Goal: Information Seeking & Learning: Learn about a topic

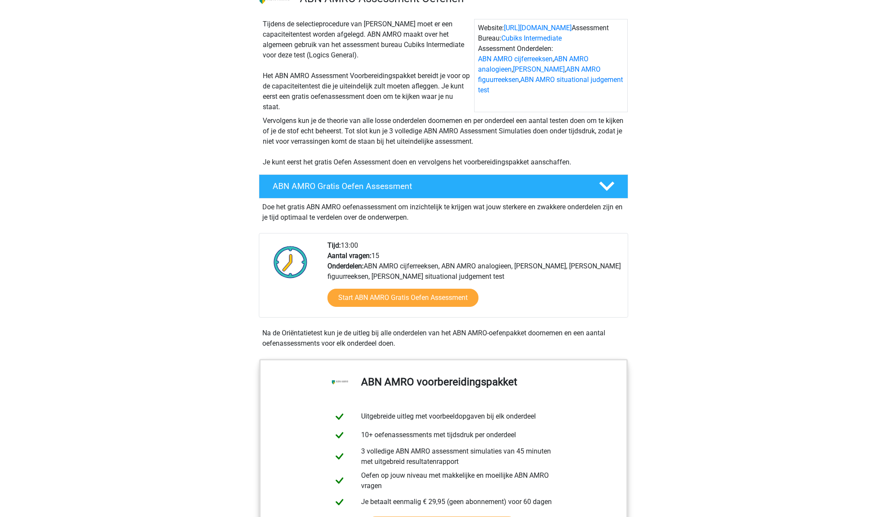
scroll to position [76, 0]
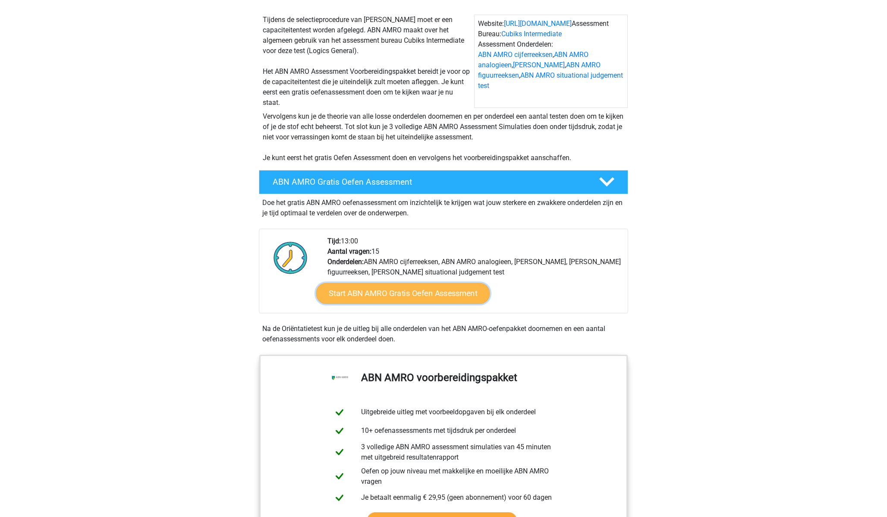
click at [451, 296] on link "Start ABN AMRO Gratis Oefen Assessment" at bounding box center [403, 293] width 174 height 21
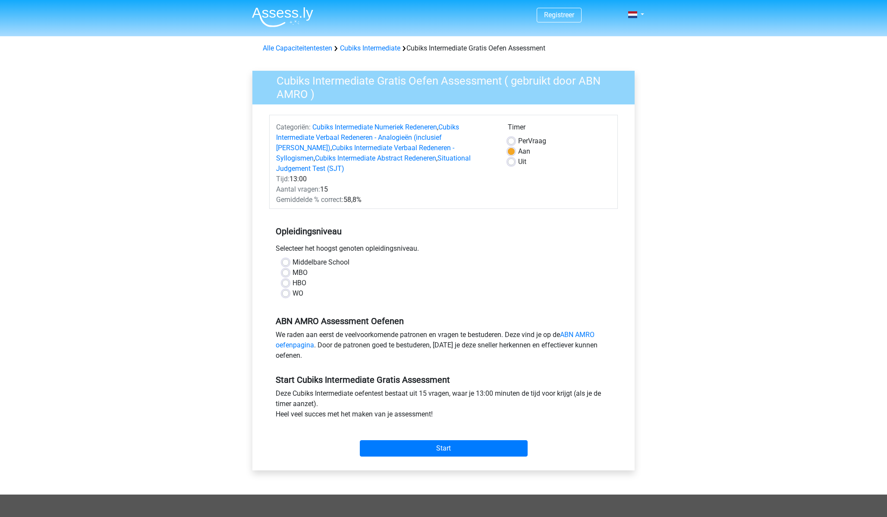
click at [293, 288] on label "WO" at bounding box center [298, 293] width 11 height 10
click at [287, 288] on input "WO" at bounding box center [285, 292] width 7 height 9
radio input "true"
click at [426, 440] on input "Start" at bounding box center [444, 448] width 168 height 16
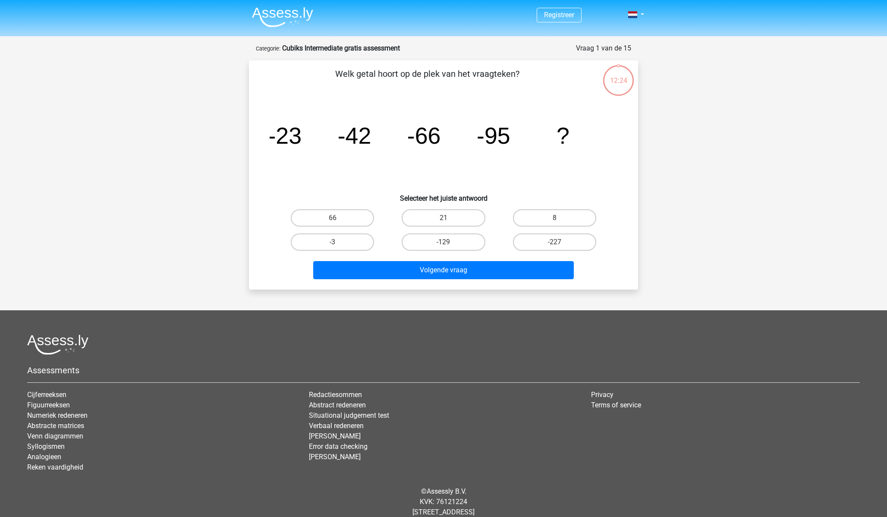
click at [447, 246] on input "-129" at bounding box center [447, 245] width 6 height 6
radio input "true"
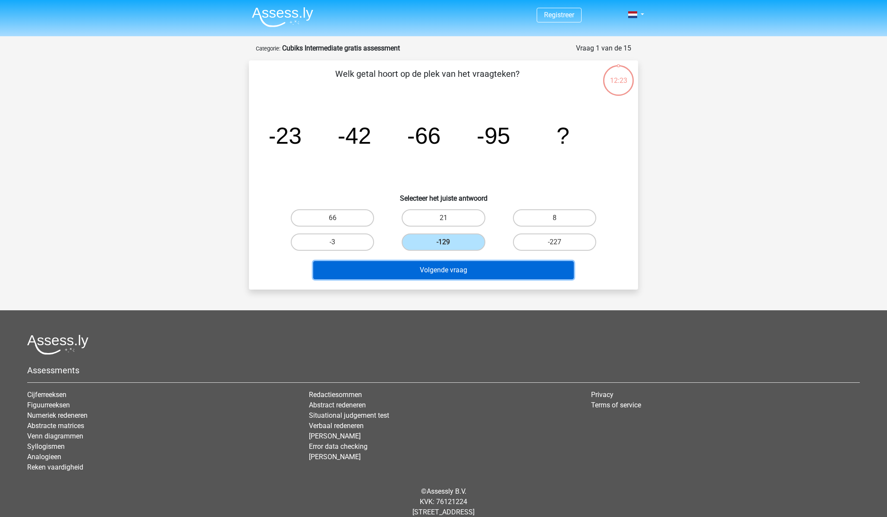
click at [449, 273] on button "Volgende vraag" at bounding box center [443, 270] width 261 height 18
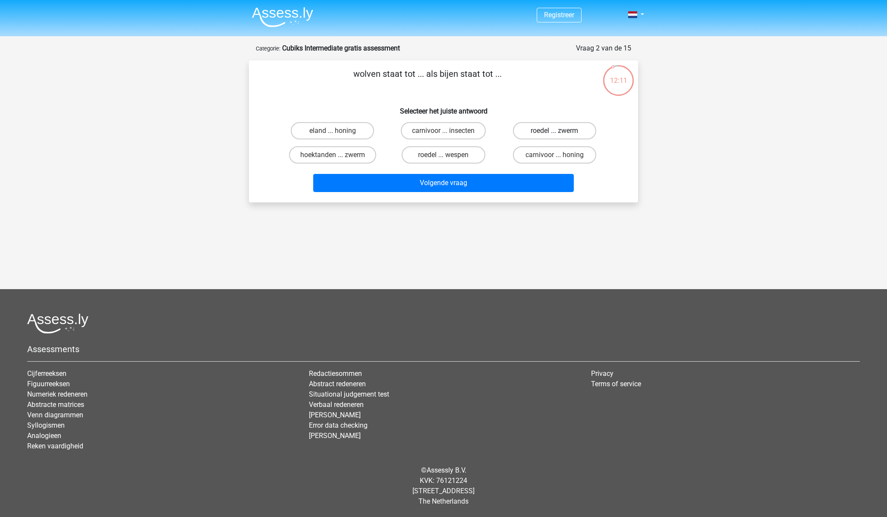
click at [564, 133] on label "roedel ... zwerm" at bounding box center [554, 130] width 83 height 17
click at [560, 133] on input "roedel ... zwerm" at bounding box center [557, 134] width 6 height 6
radio input "true"
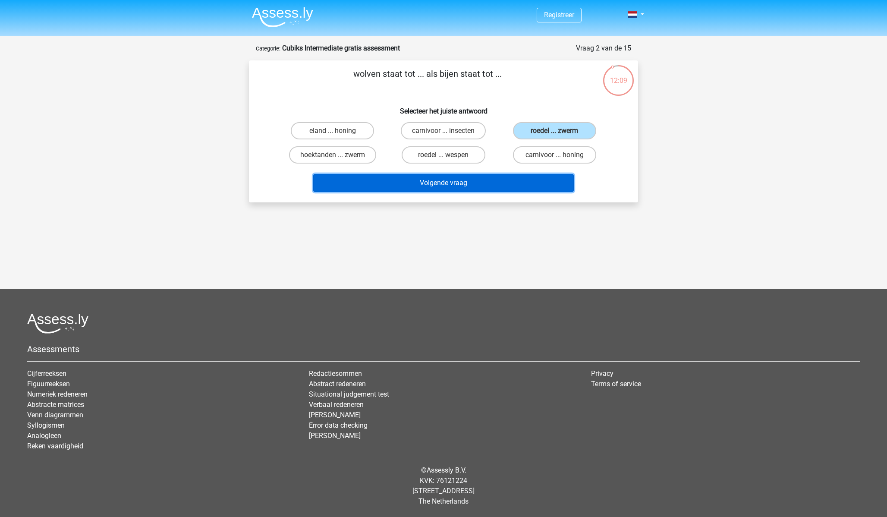
click at [504, 179] on button "Volgende vraag" at bounding box center [443, 183] width 261 height 18
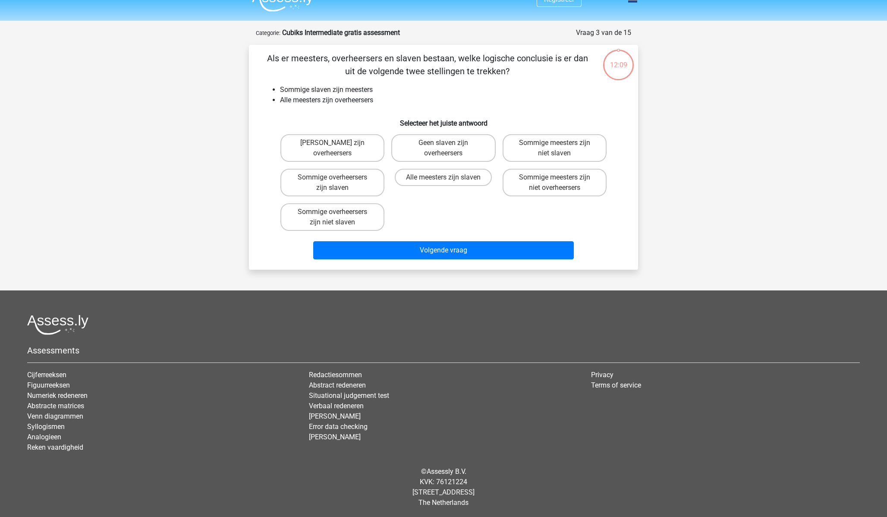
scroll to position [17, 0]
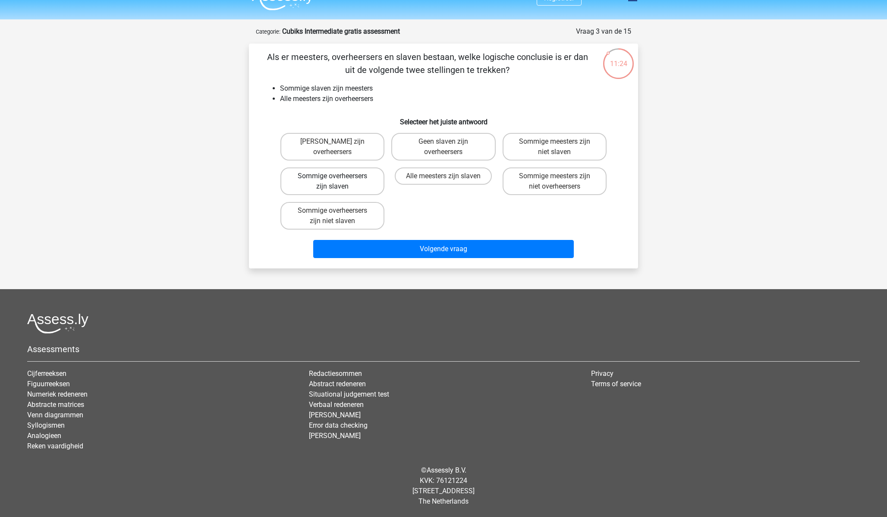
click at [320, 185] on label "Sommige overheersers zijn slaven" at bounding box center [332, 181] width 104 height 28
click at [333, 182] on input "Sommige overheersers zijn slaven" at bounding box center [336, 179] width 6 height 6
radio input "true"
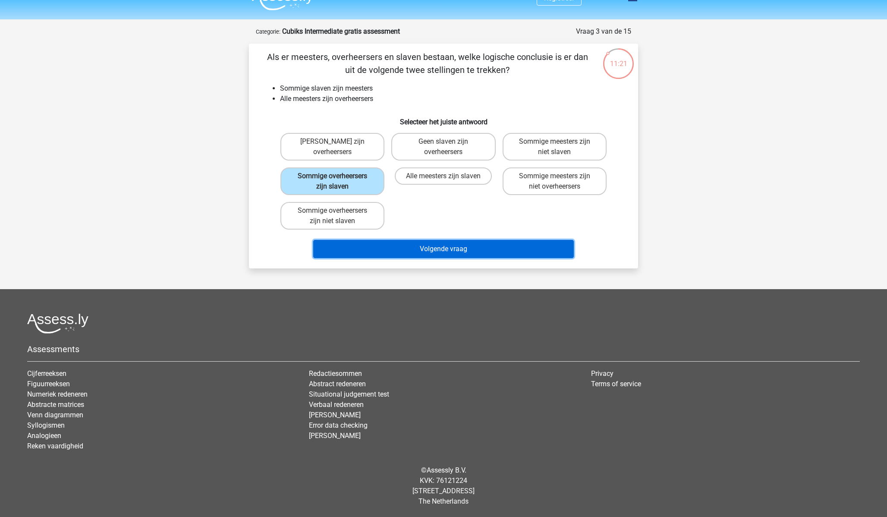
click at [450, 253] on button "Volgende vraag" at bounding box center [443, 249] width 261 height 18
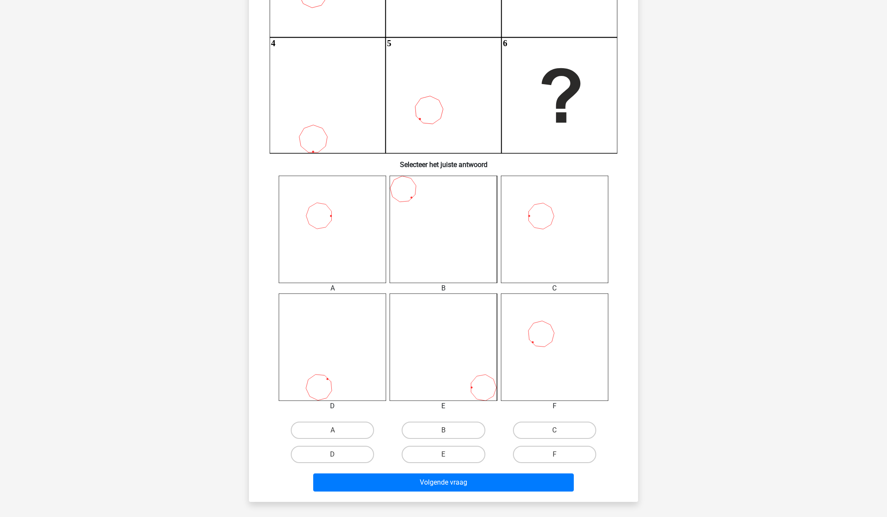
scroll to position [179, 0]
click at [538, 428] on label "C" at bounding box center [554, 429] width 83 height 17
click at [554, 430] on input "C" at bounding box center [557, 433] width 6 height 6
radio input "true"
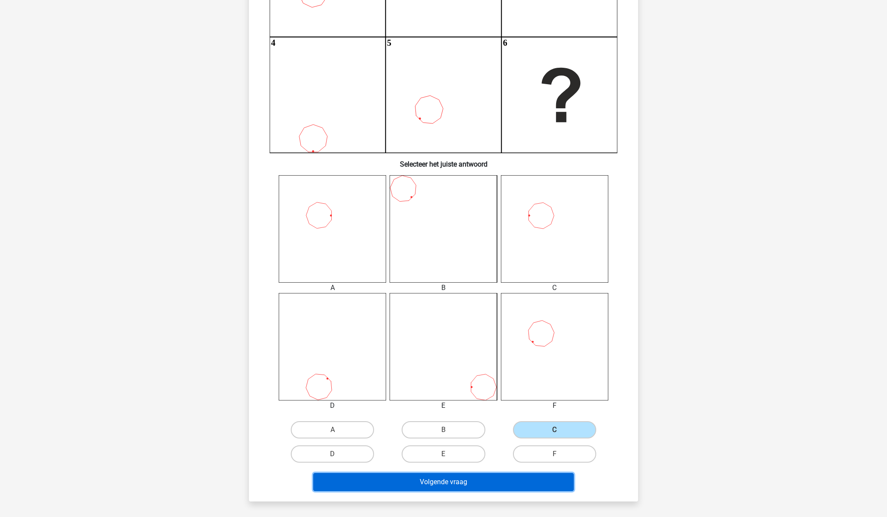
click at [475, 479] on button "Volgende vraag" at bounding box center [443, 482] width 261 height 18
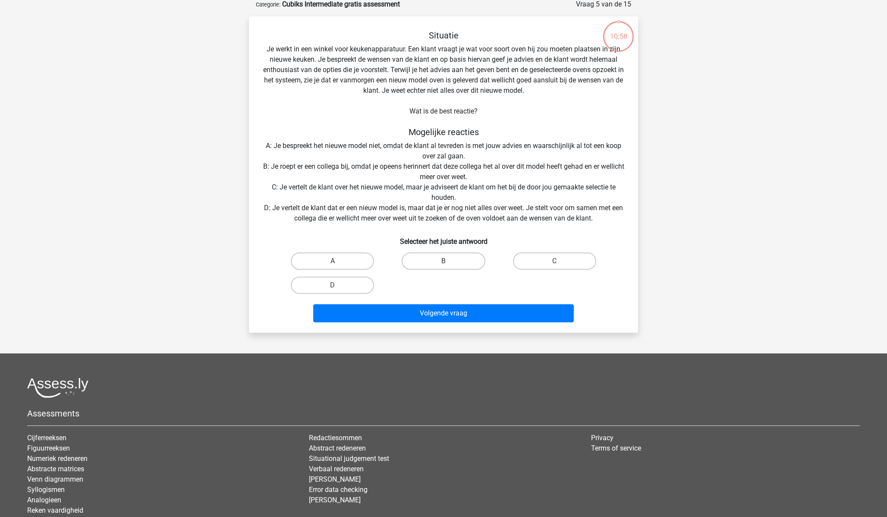
scroll to position [43, 0]
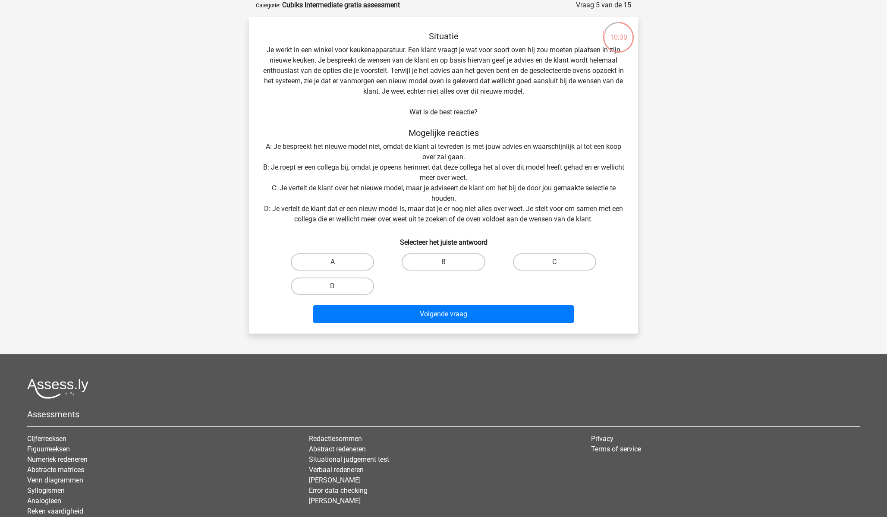
click at [352, 290] on label "D" at bounding box center [332, 285] width 83 height 17
click at [338, 290] on input "D" at bounding box center [336, 289] width 6 height 6
radio input "true"
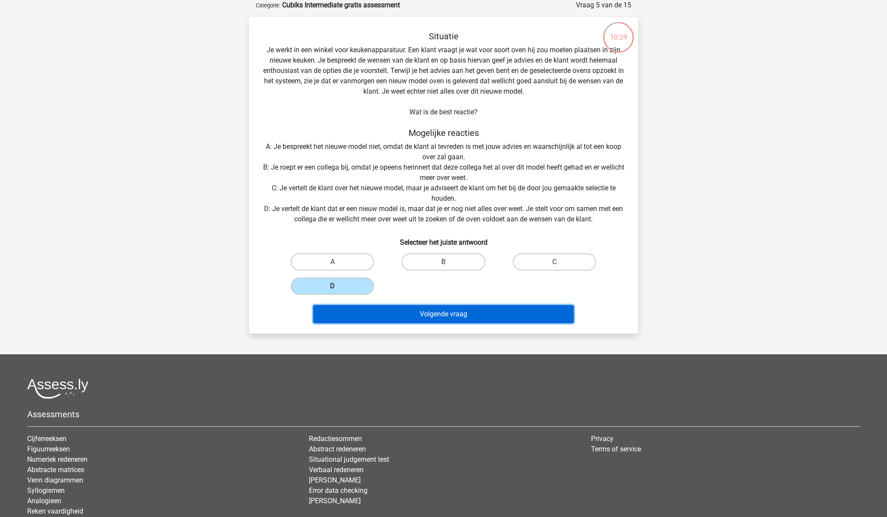
click at [423, 319] on button "Volgende vraag" at bounding box center [443, 314] width 261 height 18
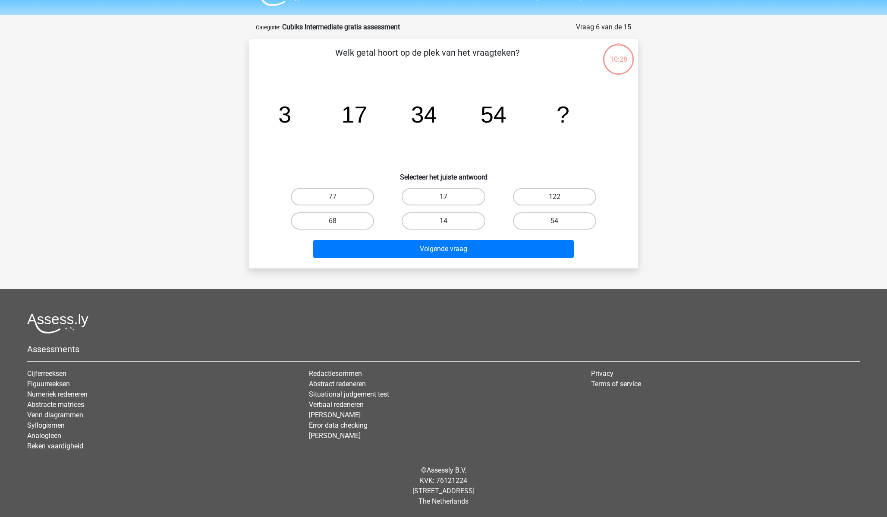
scroll to position [21, 0]
click at [337, 200] on input "77" at bounding box center [336, 200] width 6 height 6
radio input "true"
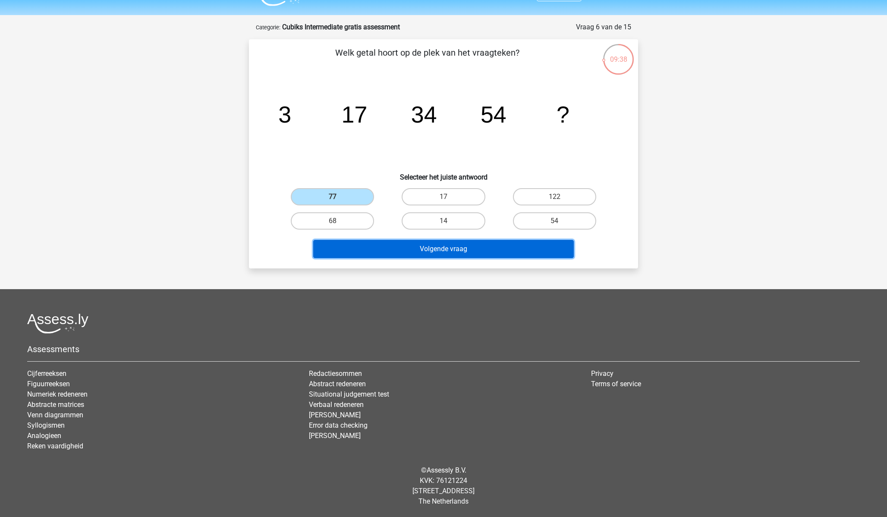
click at [395, 250] on button "Volgende vraag" at bounding box center [443, 249] width 261 height 18
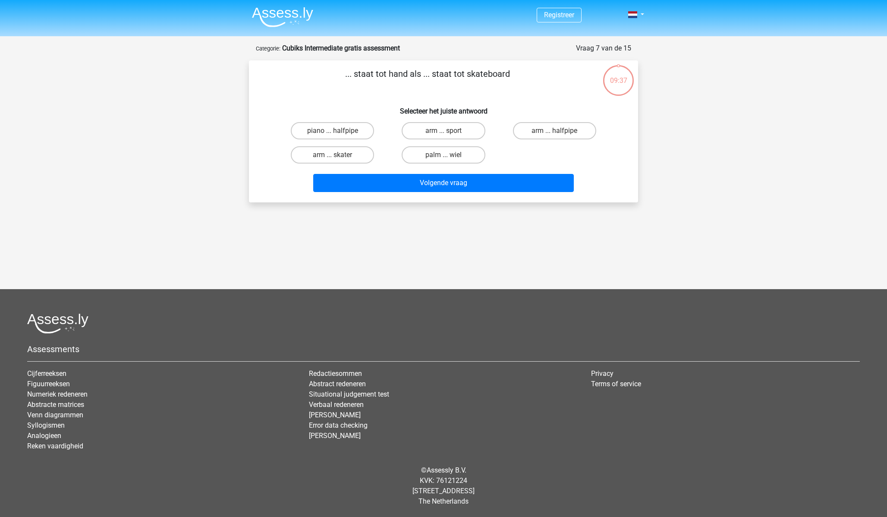
scroll to position [0, 0]
click at [564, 127] on label "arm ... halfpipe" at bounding box center [554, 130] width 83 height 17
click at [560, 131] on input "arm ... halfpipe" at bounding box center [557, 134] width 6 height 6
radio input "true"
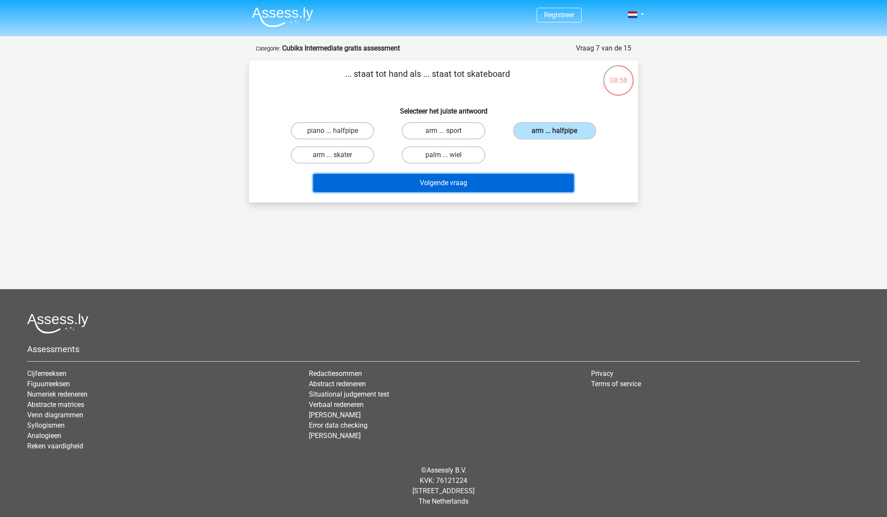
click at [480, 182] on button "Volgende vraag" at bounding box center [443, 183] width 261 height 18
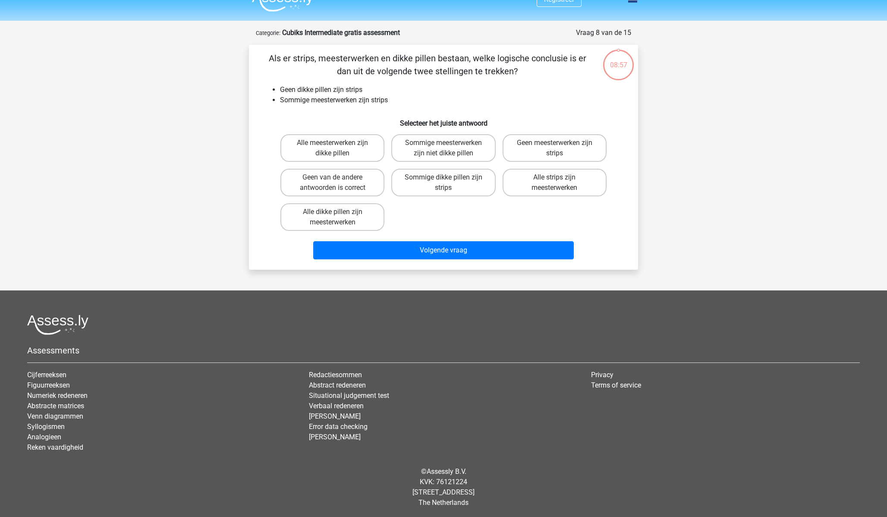
scroll to position [17, 0]
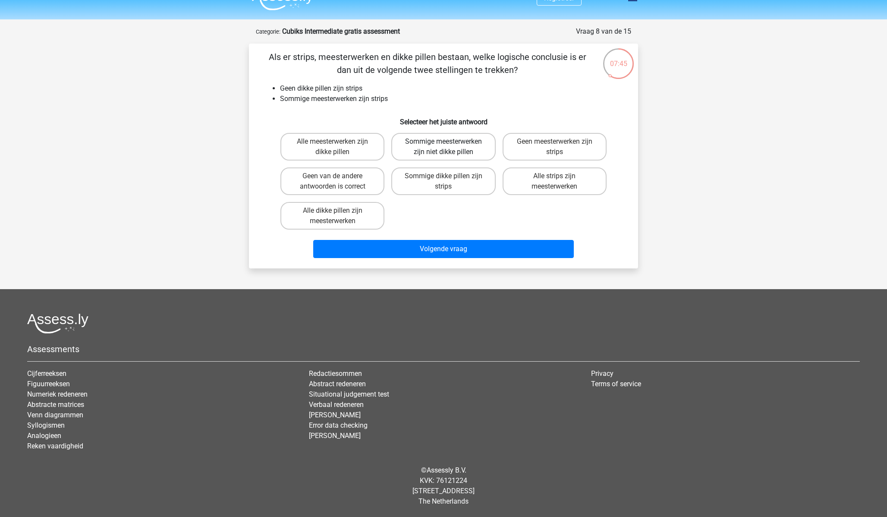
click at [459, 143] on label "Sommige meesterwerken zijn niet dikke pillen" at bounding box center [443, 147] width 104 height 28
click at [449, 143] on input "Sommige meesterwerken zijn niet dikke pillen" at bounding box center [447, 145] width 6 height 6
radio input "true"
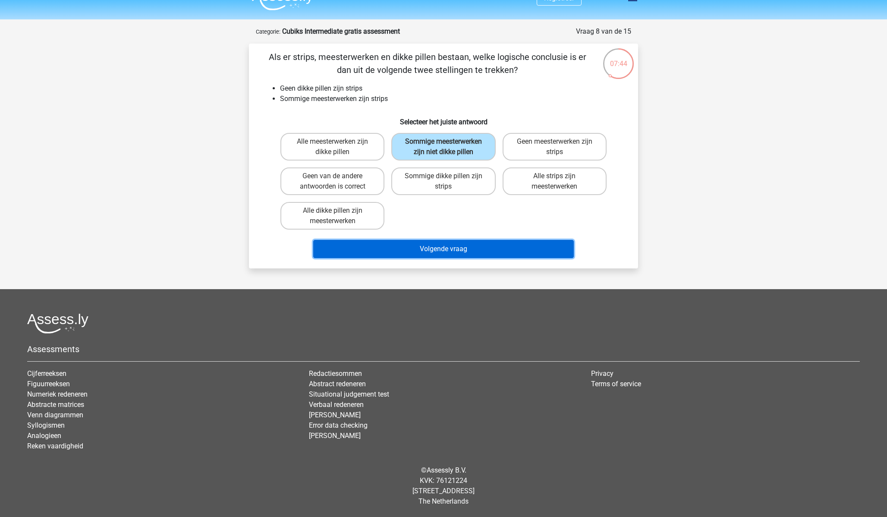
click at [426, 252] on button "Volgende vraag" at bounding box center [443, 249] width 261 height 18
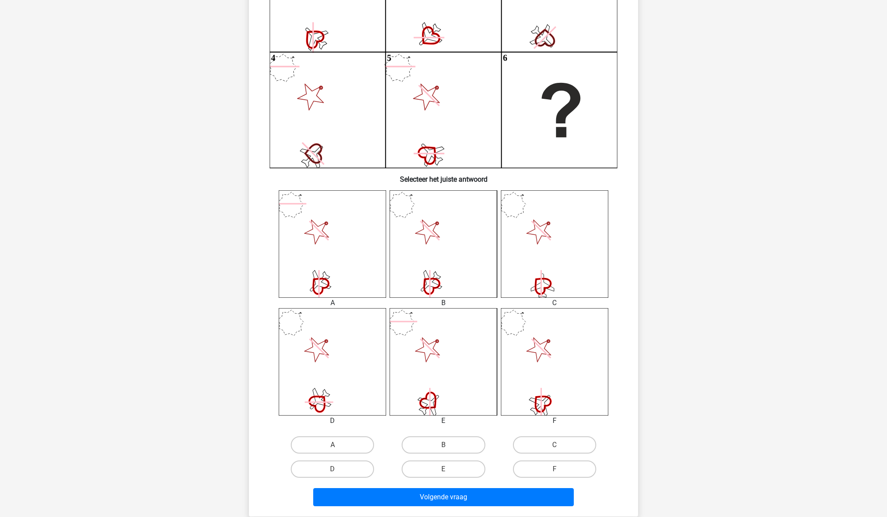
scroll to position [161, 0]
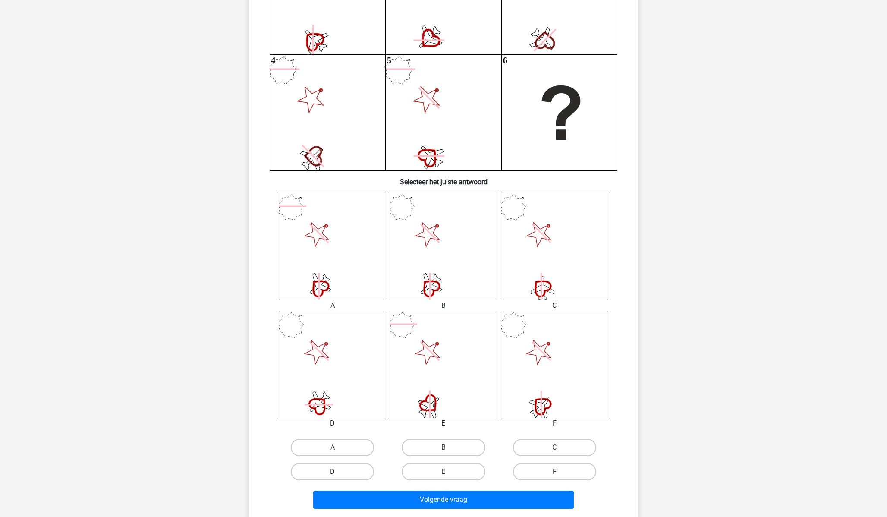
click at [335, 471] on label "D" at bounding box center [332, 471] width 83 height 17
click at [335, 472] on input "D" at bounding box center [336, 475] width 6 height 6
radio input "true"
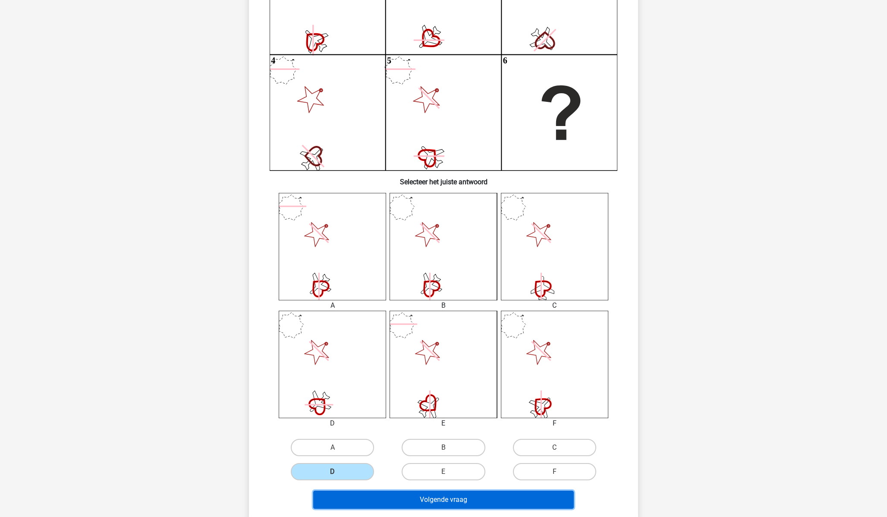
click at [403, 498] on button "Volgende vraag" at bounding box center [443, 500] width 261 height 18
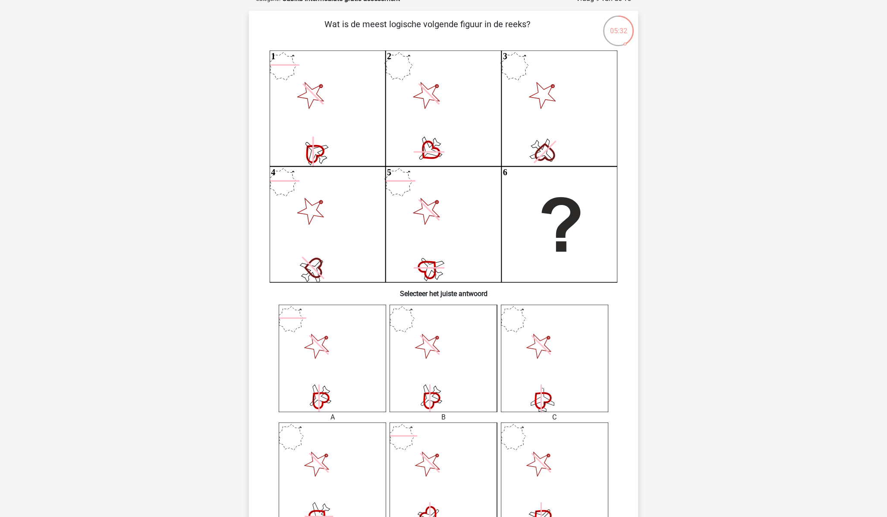
scroll to position [43, 0]
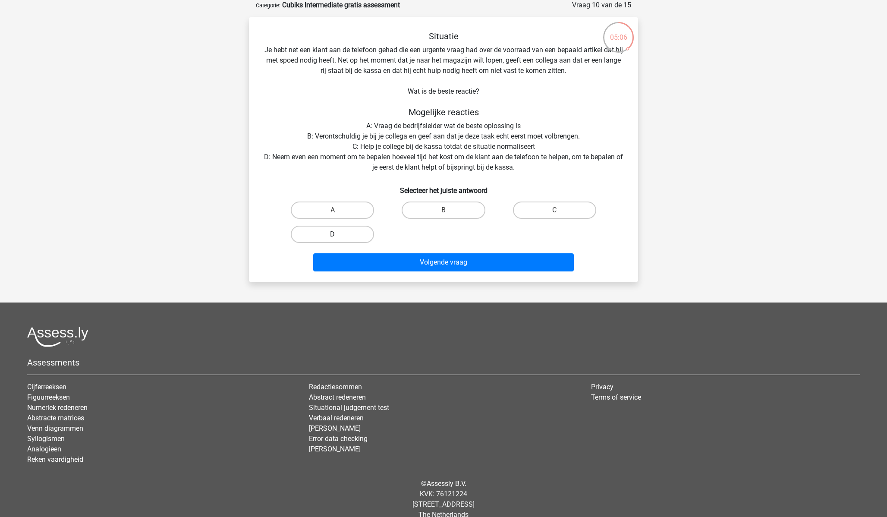
click at [362, 231] on label "D" at bounding box center [332, 234] width 83 height 17
click at [338, 234] on input "D" at bounding box center [336, 237] width 6 height 6
radio input "true"
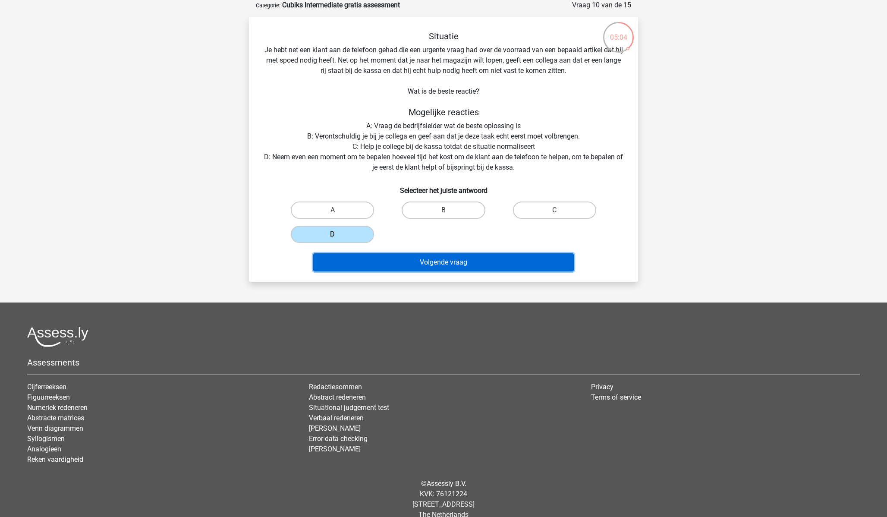
click at [431, 261] on button "Volgende vraag" at bounding box center [443, 262] width 261 height 18
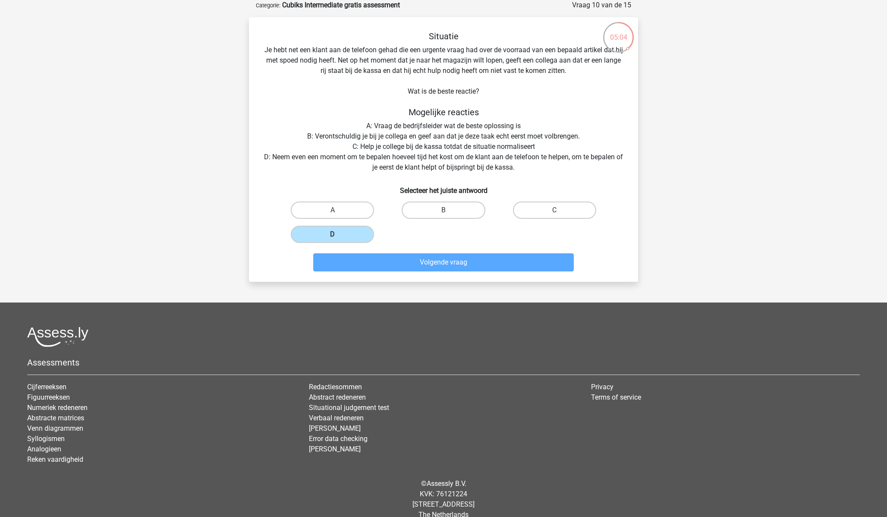
scroll to position [21, 0]
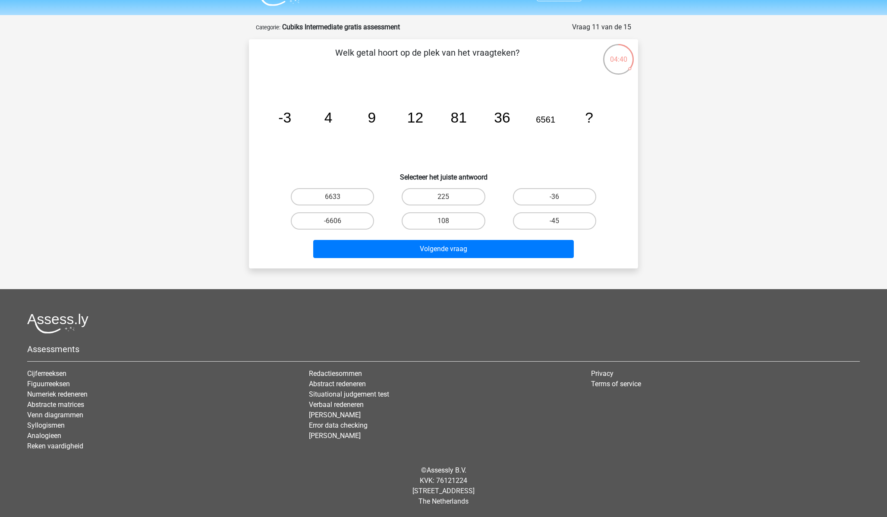
click at [337, 221] on input "-6606" at bounding box center [336, 224] width 6 height 6
radio input "true"
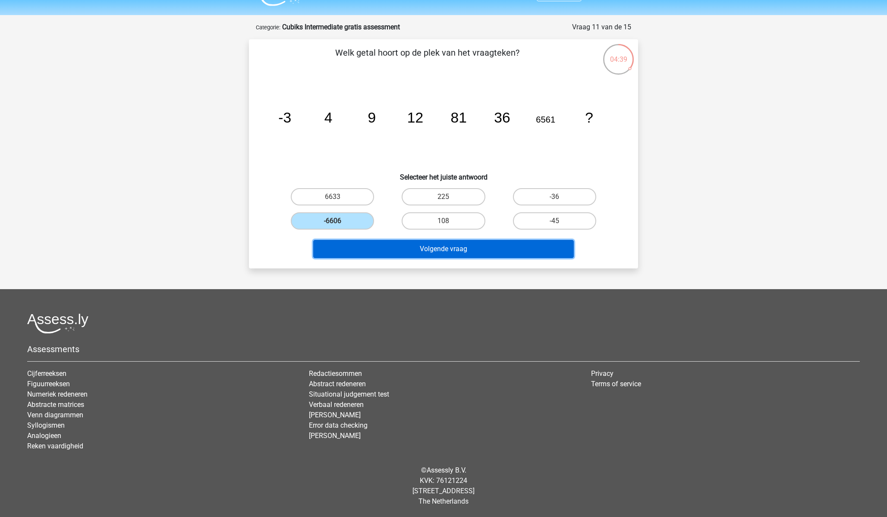
click at [389, 254] on button "Volgende vraag" at bounding box center [443, 249] width 261 height 18
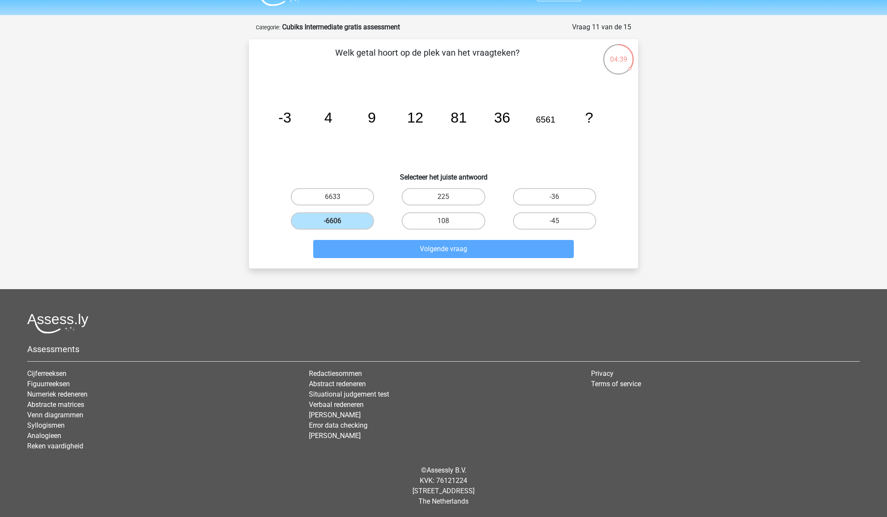
scroll to position [0, 0]
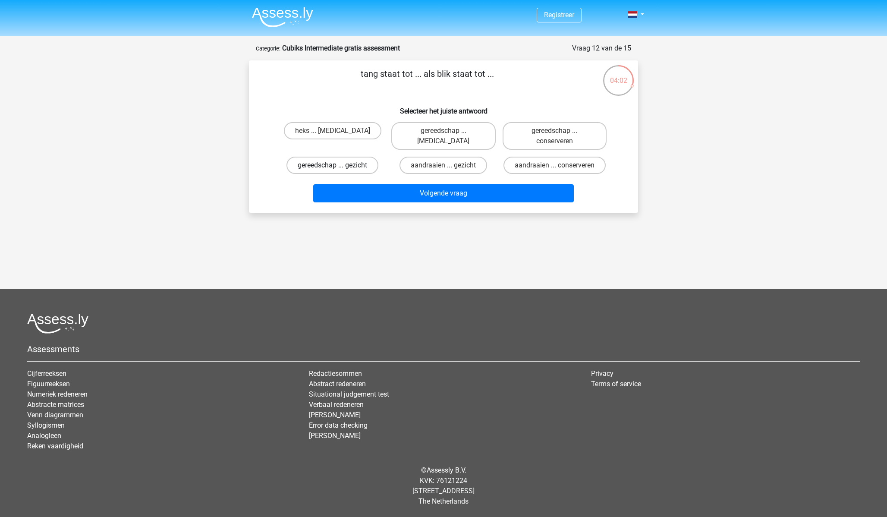
click at [347, 166] on label "gereedschap ... gezicht" at bounding box center [332, 165] width 92 height 17
click at [338, 166] on input "gereedschap ... gezicht" at bounding box center [336, 168] width 6 height 6
radio input "true"
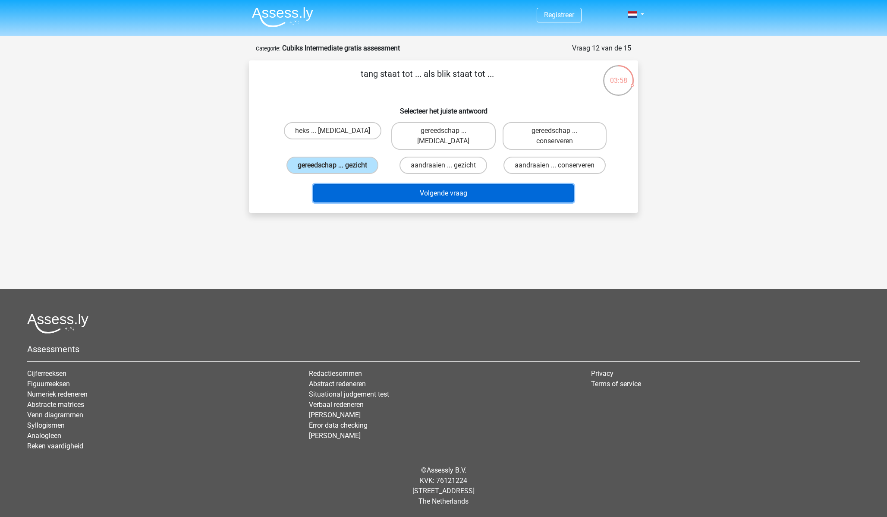
click at [410, 198] on button "Volgende vraag" at bounding box center [443, 193] width 261 height 18
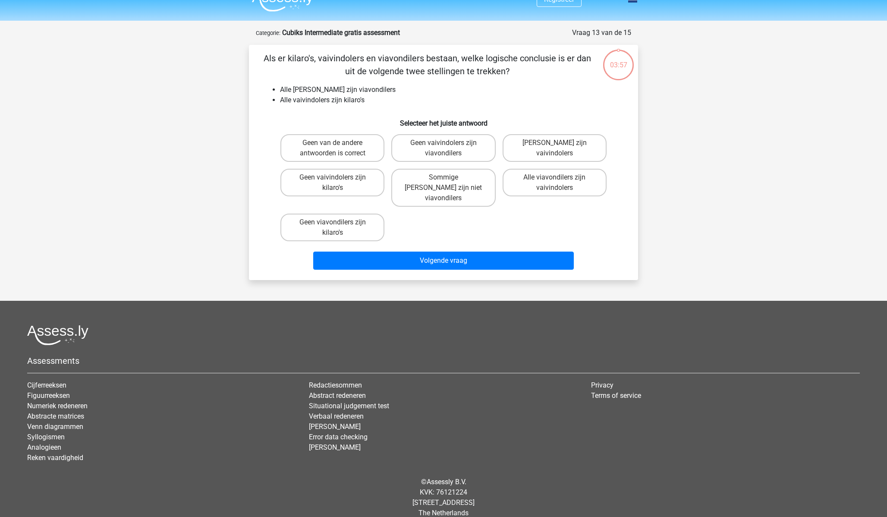
scroll to position [17, 0]
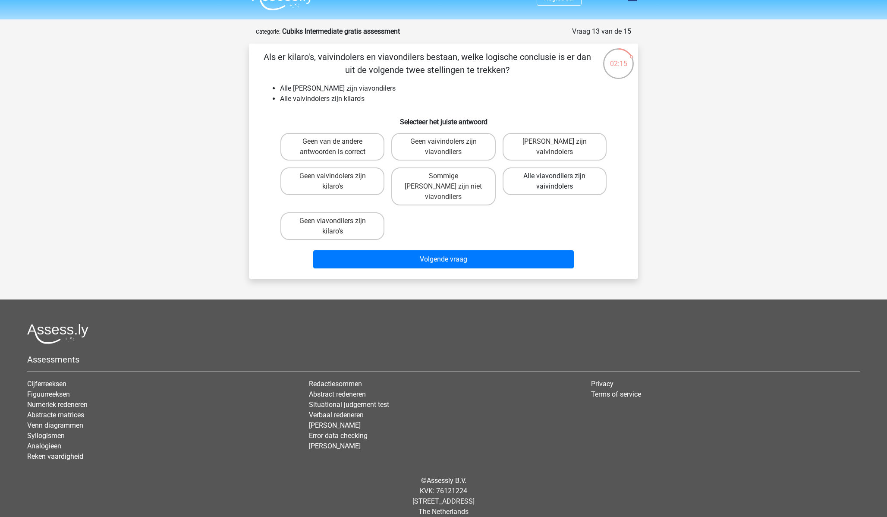
click at [563, 188] on label "Alle viavondilers zijn vaivindolers" at bounding box center [555, 181] width 104 height 28
click at [560, 182] on input "Alle viavondilers zijn vaivindolers" at bounding box center [557, 179] width 6 height 6
radio input "true"
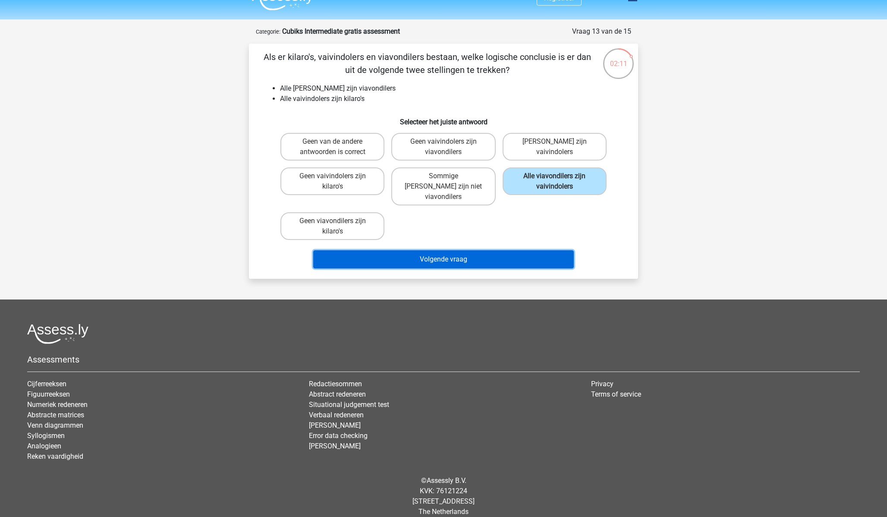
click at [472, 252] on button "Volgende vraag" at bounding box center [443, 259] width 261 height 18
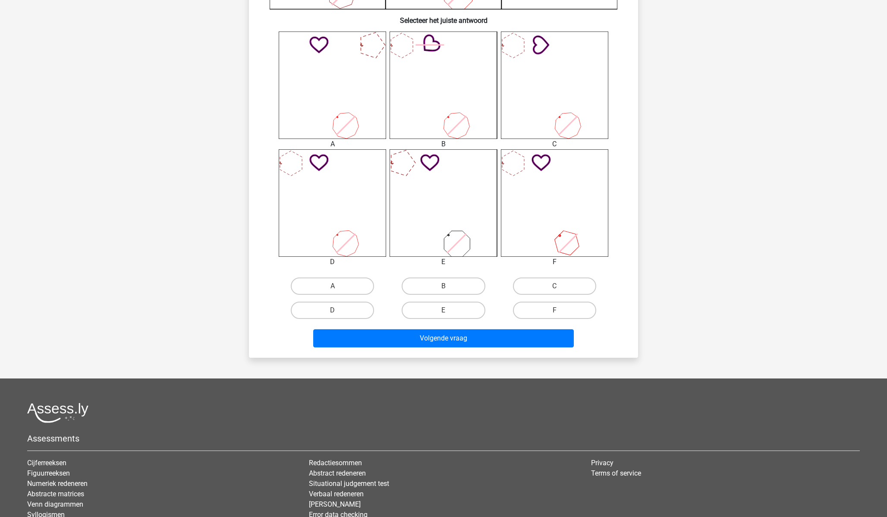
scroll to position [359, 0]
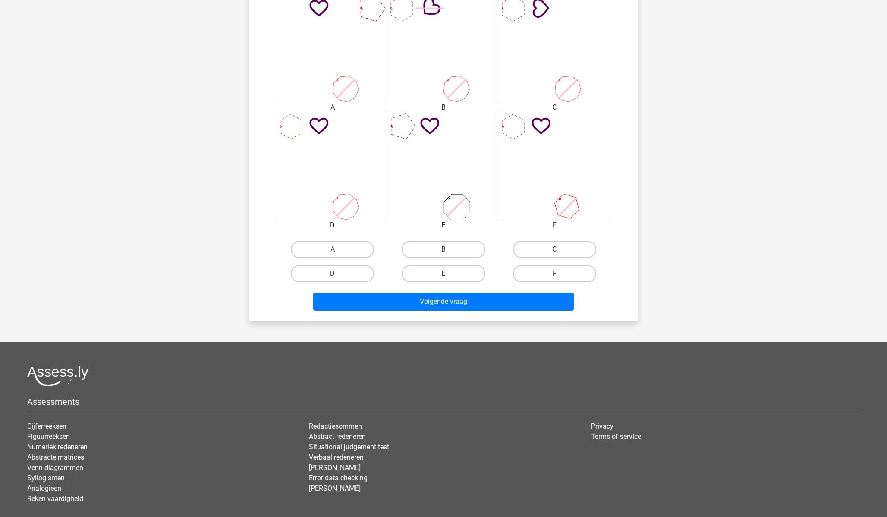
click at [459, 275] on label "E" at bounding box center [443, 273] width 83 height 17
click at [449, 275] on input "E" at bounding box center [447, 277] width 6 height 6
radio input "true"
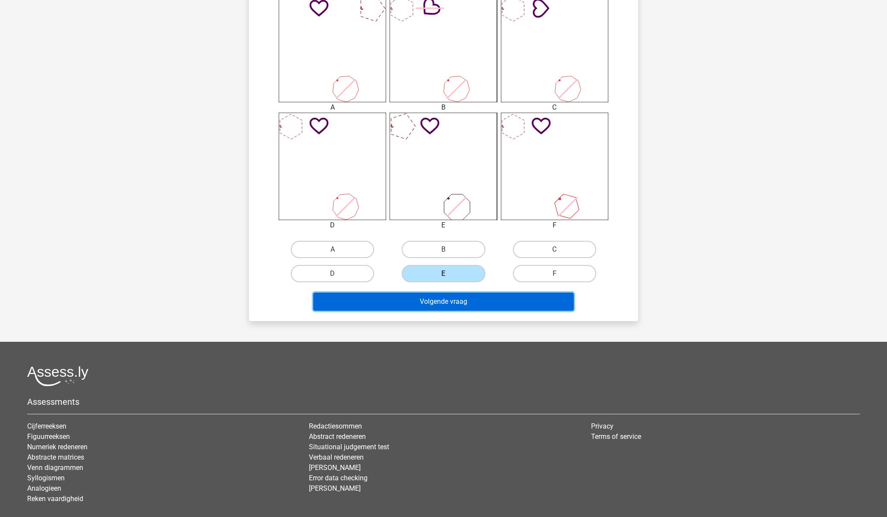
click at [460, 298] on button "Volgende vraag" at bounding box center [443, 302] width 261 height 18
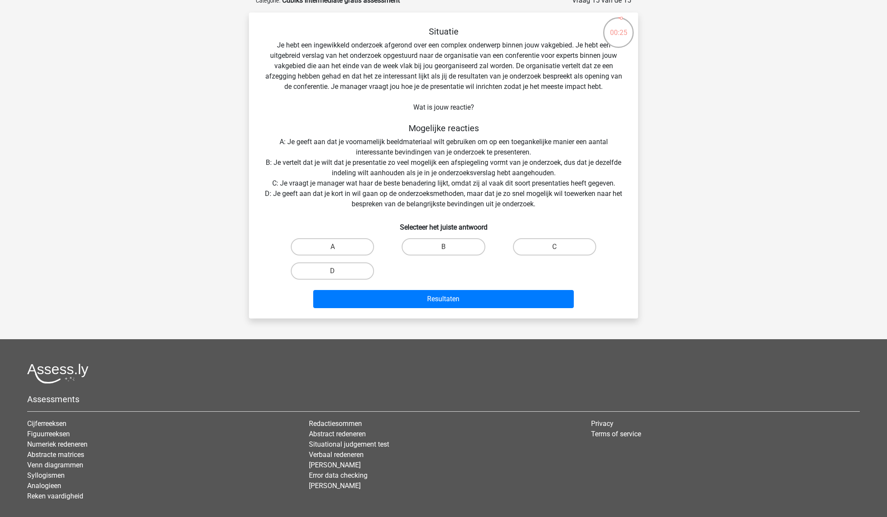
scroll to position [47, 0]
click at [345, 273] on label "D" at bounding box center [332, 271] width 83 height 17
click at [338, 273] on input "D" at bounding box center [336, 274] width 6 height 6
radio input "true"
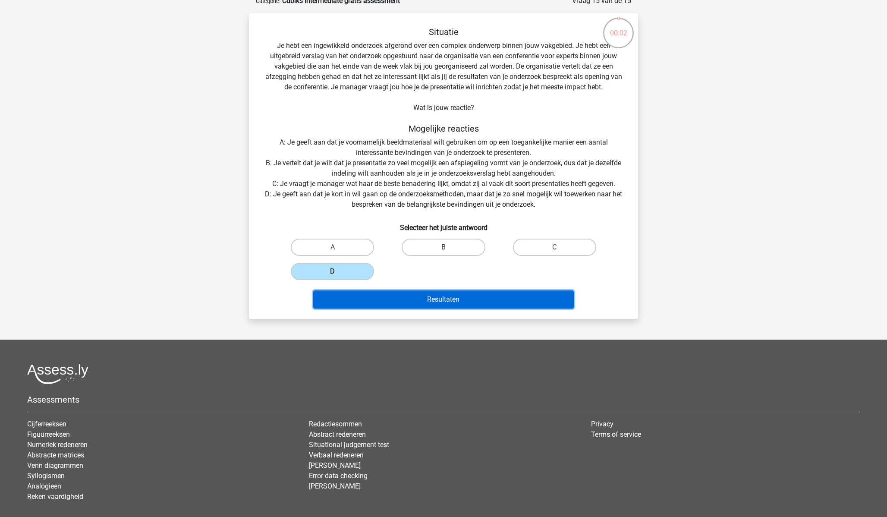
click at [438, 303] on button "Resultaten" at bounding box center [443, 299] width 261 height 18
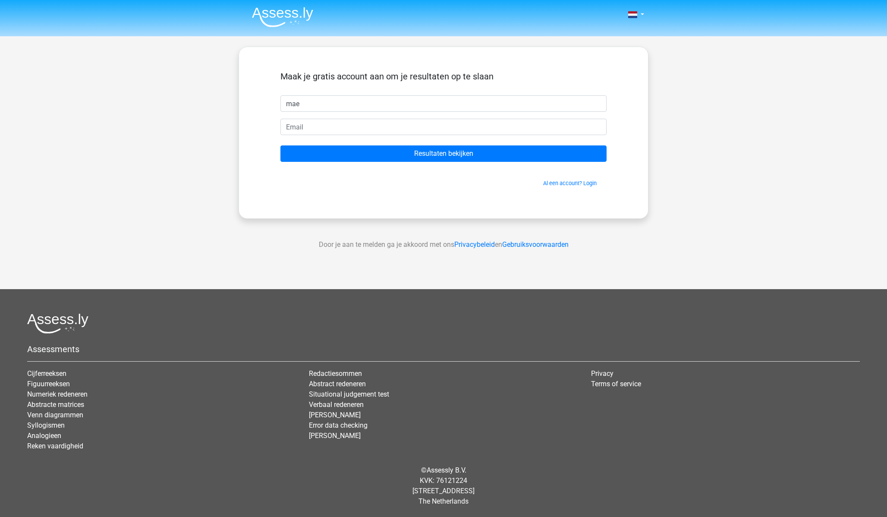
type input "mae"
click at [424, 120] on input "email" at bounding box center [443, 127] width 326 height 16
type input "[EMAIL_ADDRESS][DOMAIN_NAME]"
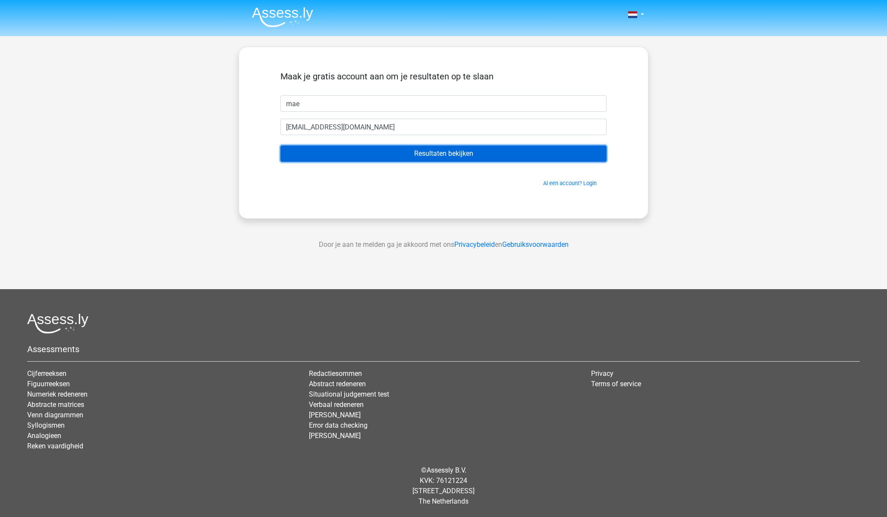
click at [432, 156] on input "Resultaten bekijken" at bounding box center [443, 153] width 326 height 16
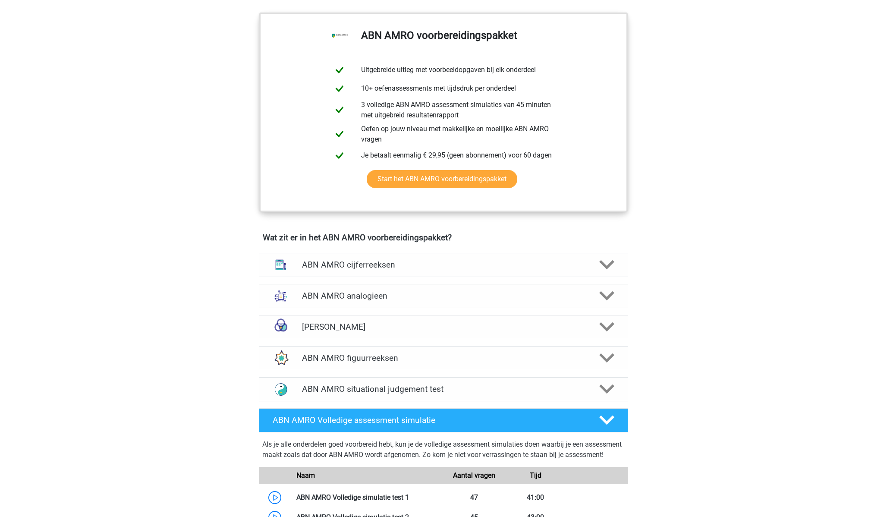
scroll to position [415, 0]
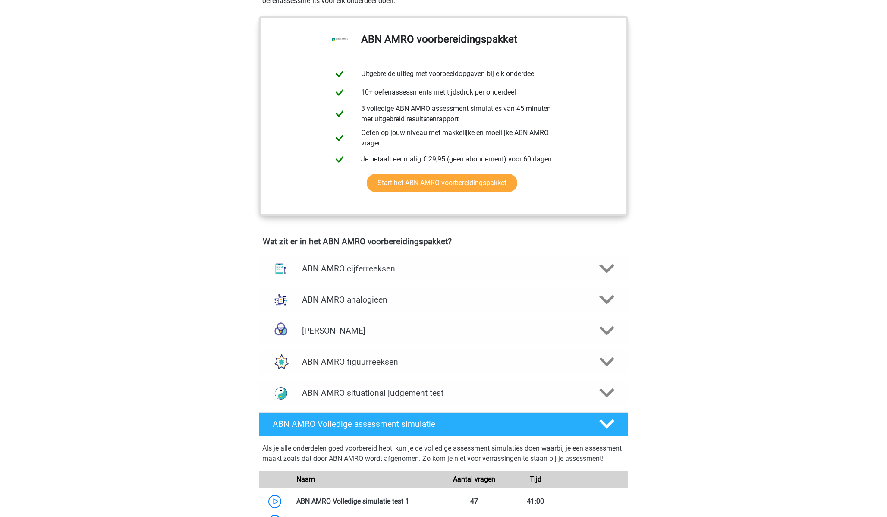
click at [362, 277] on div "ABN AMRO cijferreeksen" at bounding box center [443, 269] width 369 height 24
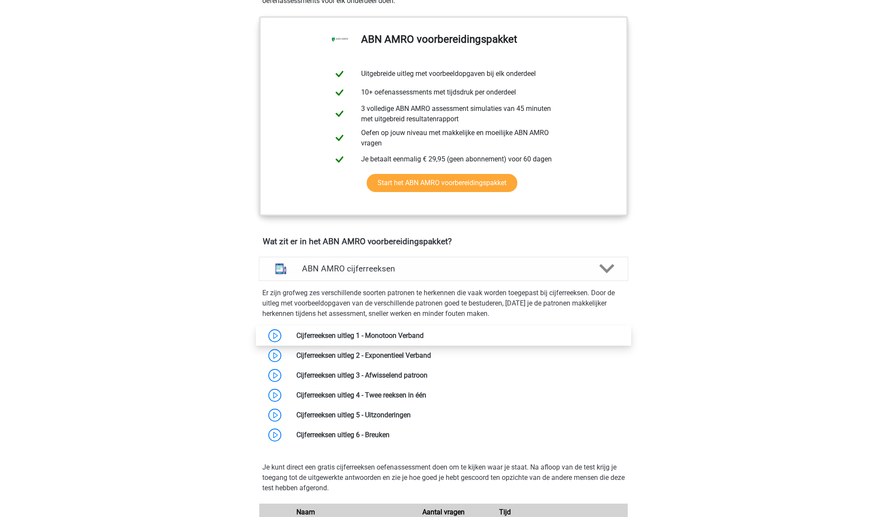
click at [424, 337] on link at bounding box center [424, 335] width 0 height 8
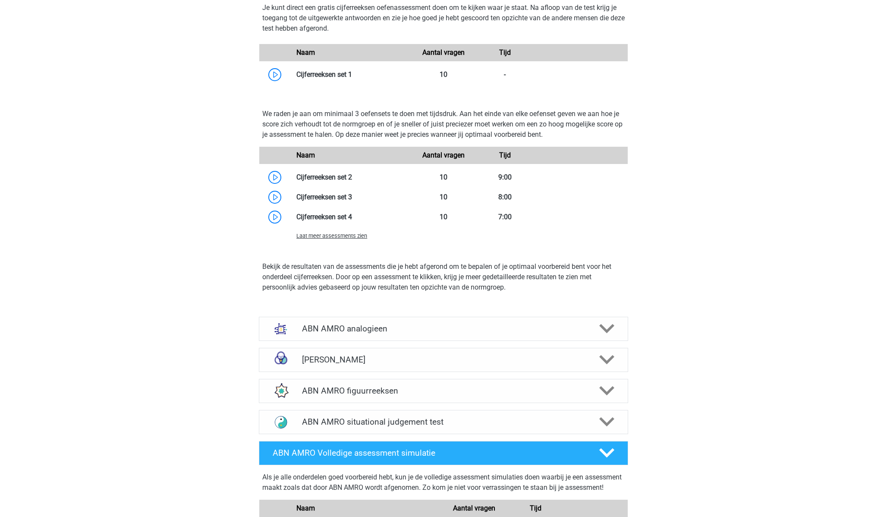
scroll to position [875, 0]
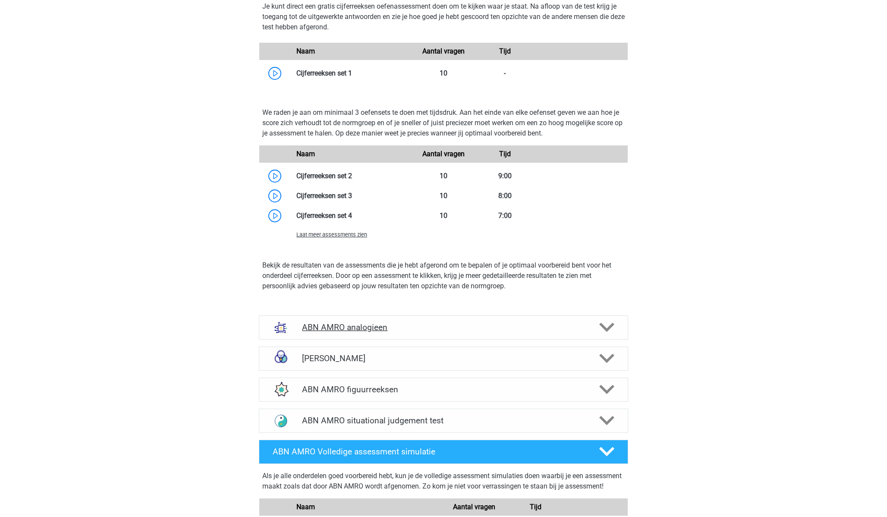
click at [371, 327] on h4 "ABN AMRO analogieen" at bounding box center [443, 327] width 283 height 10
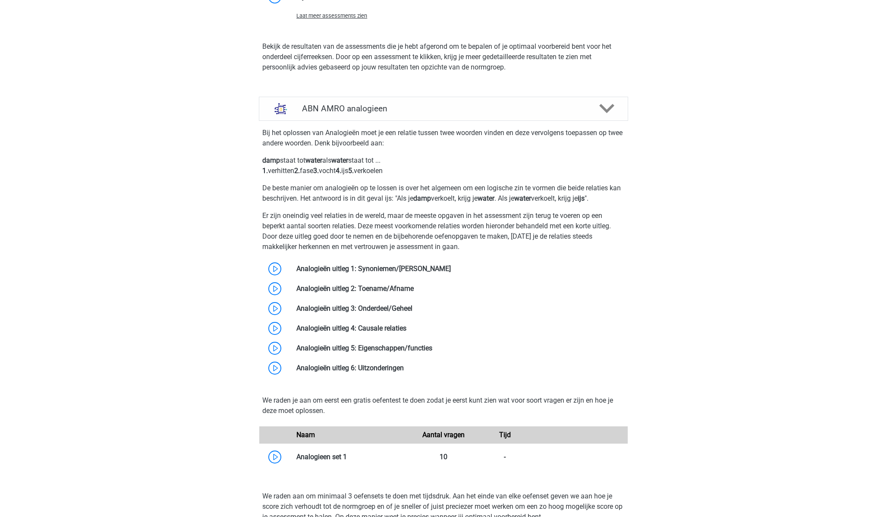
scroll to position [1096, 0]
click at [451, 271] on link at bounding box center [451, 267] width 0 height 8
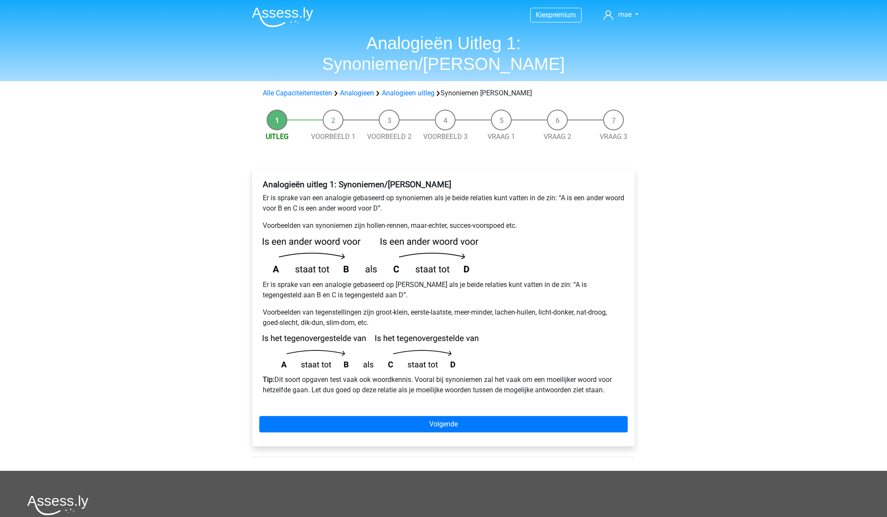
click at [277, 110] on li "Uitleg" at bounding box center [277, 126] width 56 height 32
click at [303, 89] on link "Alle Capaciteitentesten" at bounding box center [297, 93] width 69 height 8
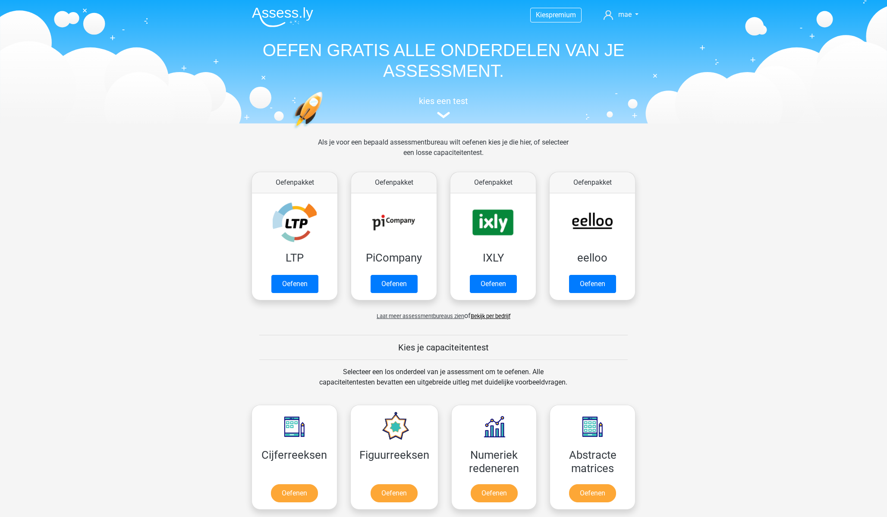
scroll to position [367, 0]
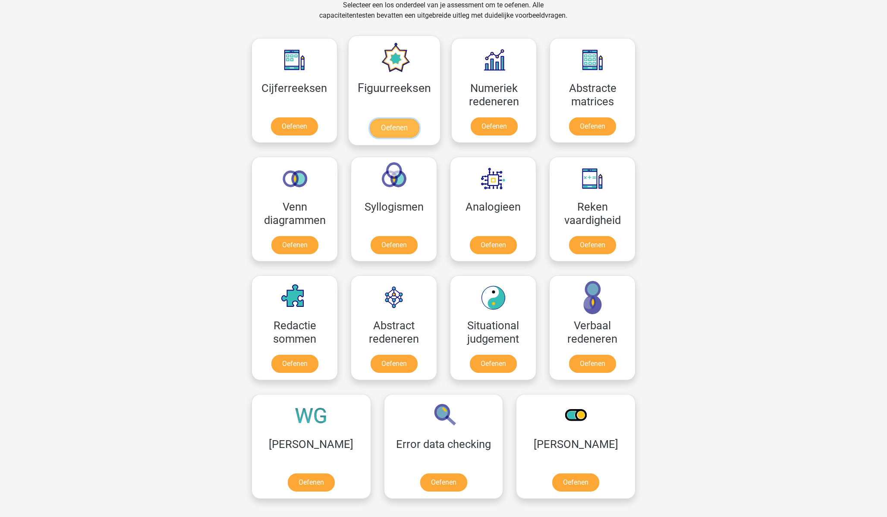
click at [381, 119] on link "Oefenen" at bounding box center [393, 128] width 49 height 19
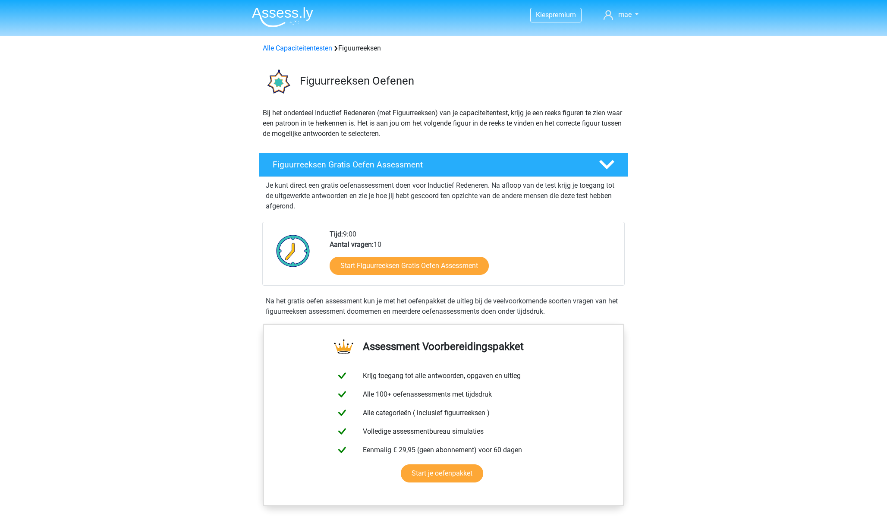
click at [476, 180] on p "Je kunt direct een gratis oefenassessment doen voor Inductief Redeneren. Na afl…" at bounding box center [444, 195] width 356 height 31
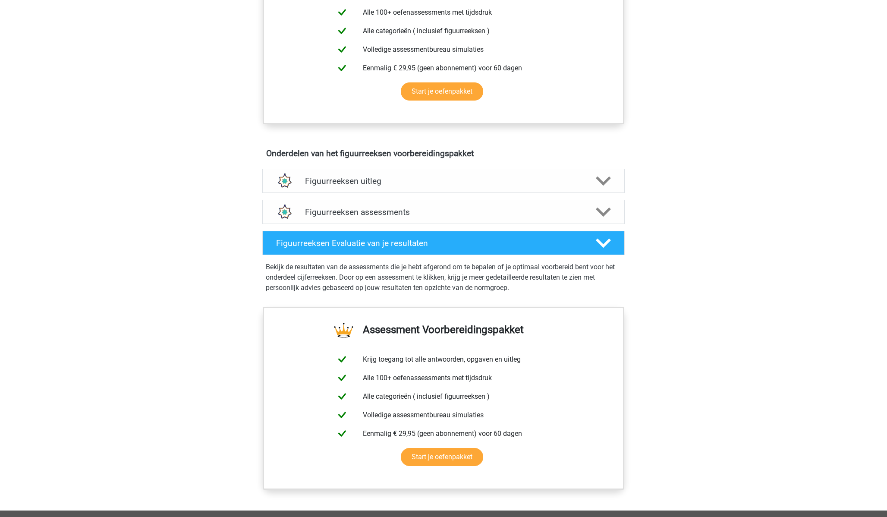
scroll to position [406, 0]
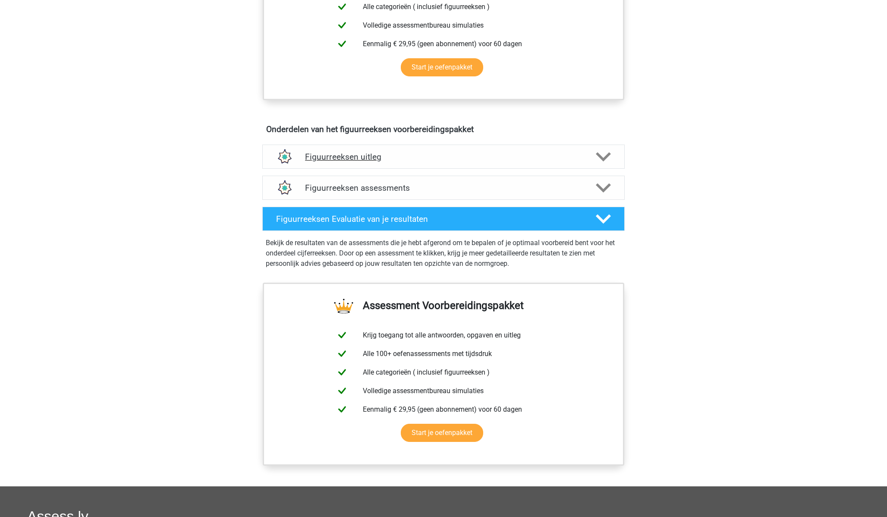
click at [371, 156] on h4 "Figuurreeksen uitleg" at bounding box center [443, 157] width 277 height 10
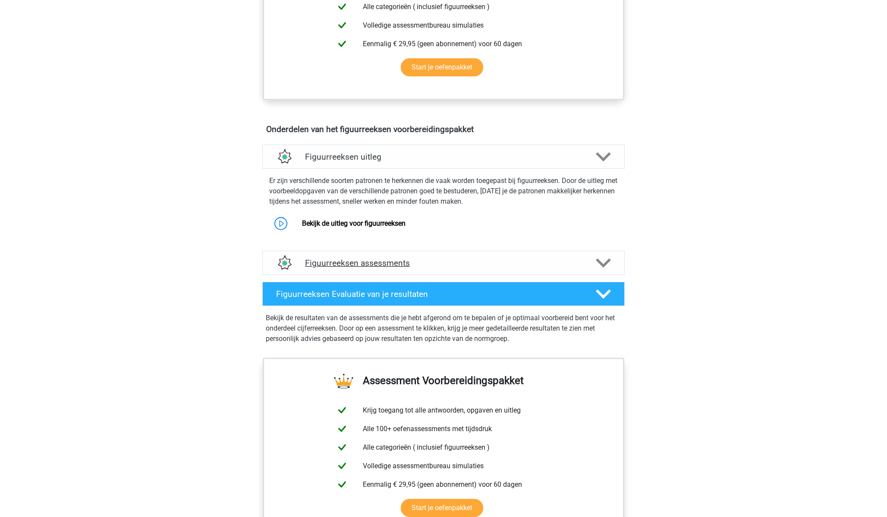
click at [374, 268] on h4 "Figuurreeksen assessments" at bounding box center [443, 263] width 277 height 10
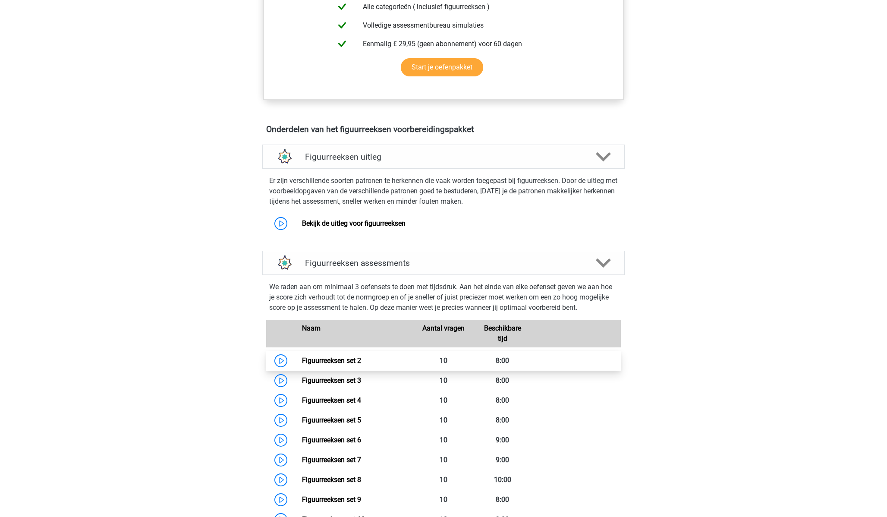
click at [302, 365] on link "Figuurreeksen set 2" at bounding box center [331, 360] width 59 height 8
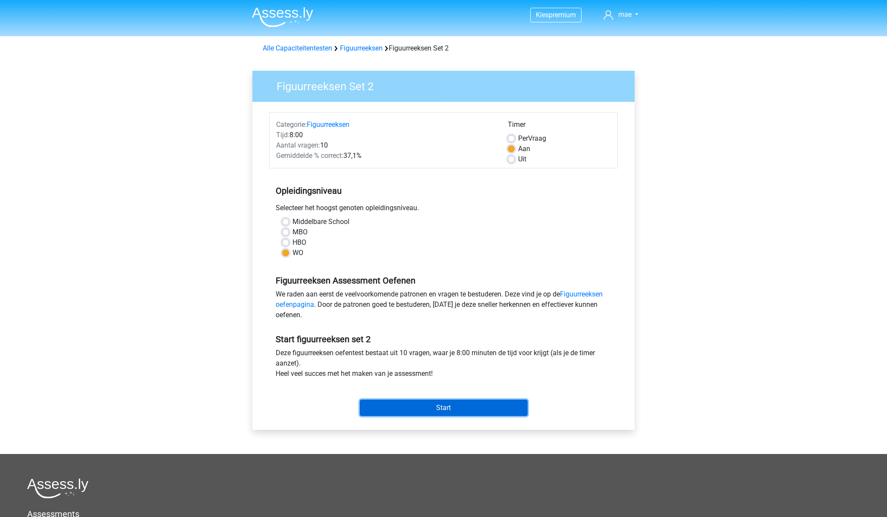
click at [397, 410] on input "Start" at bounding box center [444, 408] width 168 height 16
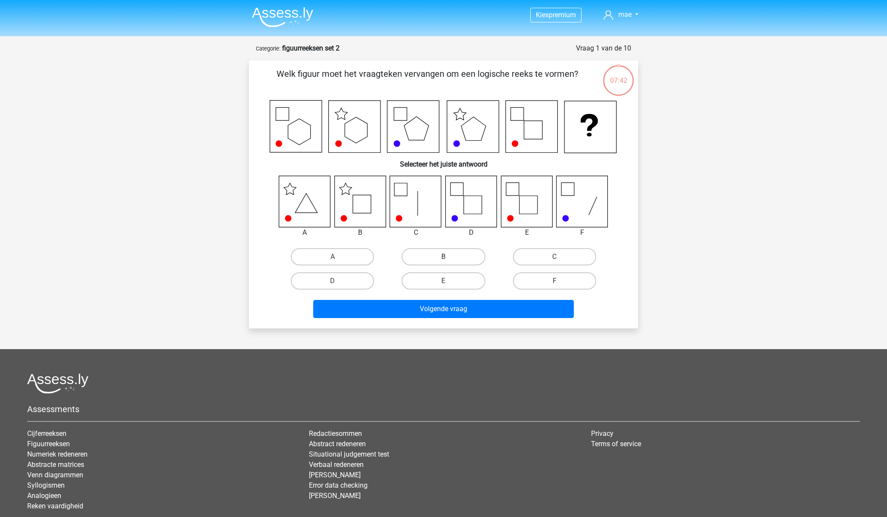
click at [421, 258] on label "B" at bounding box center [443, 256] width 83 height 17
click at [444, 258] on input "B" at bounding box center [447, 260] width 6 height 6
radio input "true"
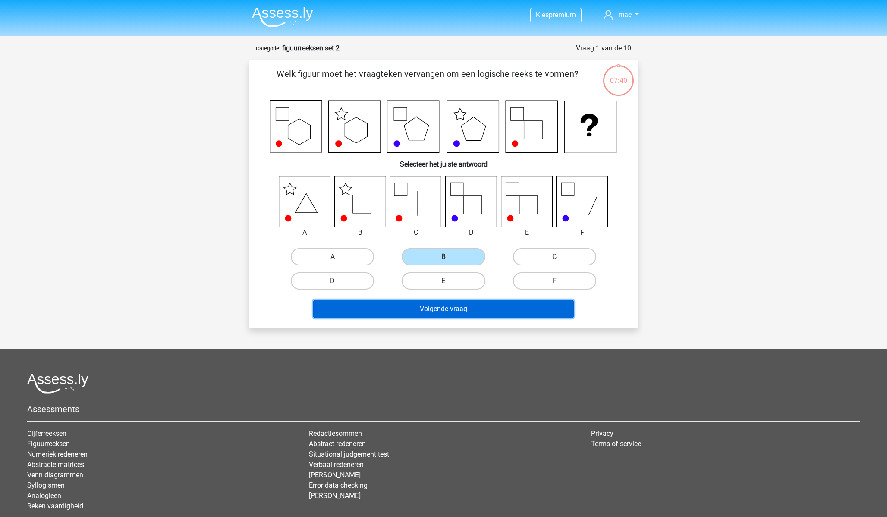
click at [416, 317] on button "Volgende vraag" at bounding box center [443, 309] width 261 height 18
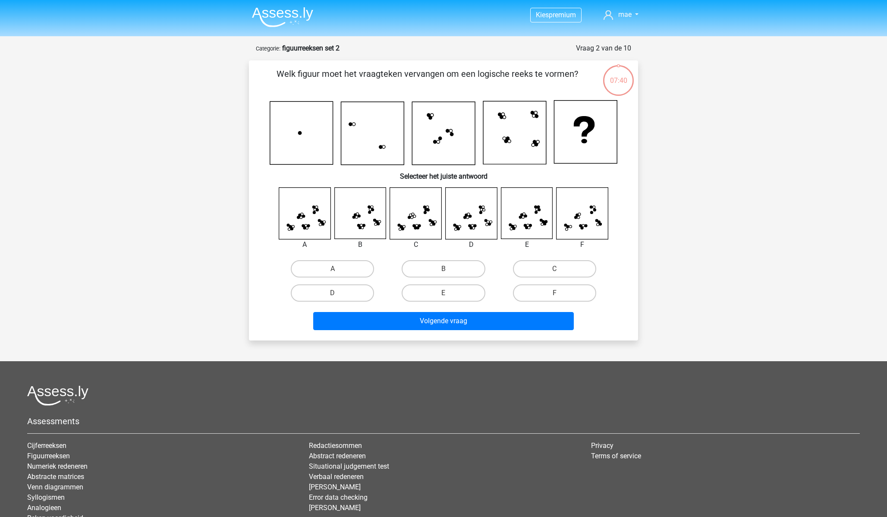
scroll to position [43, 0]
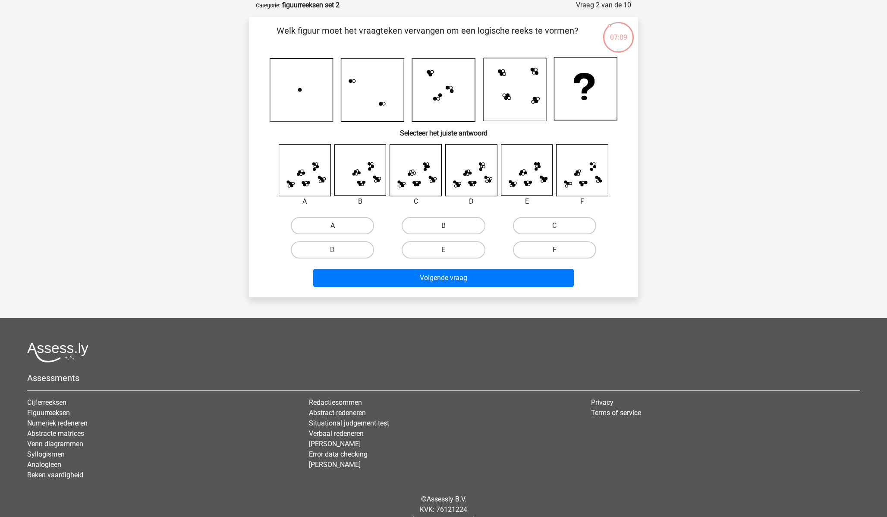
click at [366, 229] on label "A" at bounding box center [332, 225] width 83 height 17
click at [338, 229] on input "A" at bounding box center [336, 229] width 6 height 6
radio input "true"
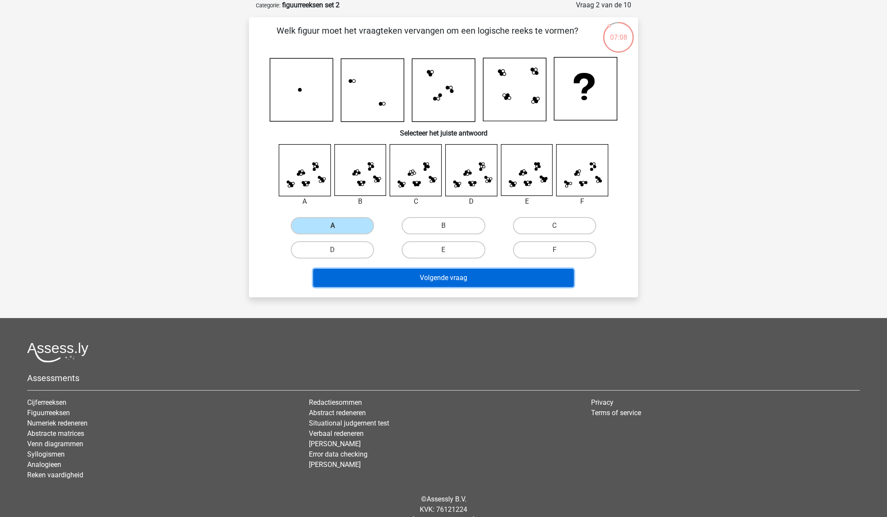
click at [393, 276] on button "Volgende vraag" at bounding box center [443, 278] width 261 height 18
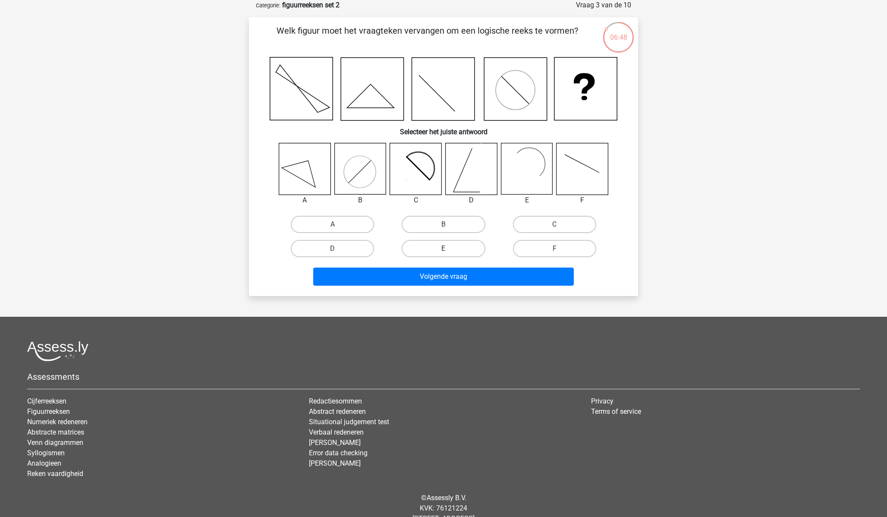
click at [465, 246] on label "E" at bounding box center [443, 248] width 83 height 17
click at [449, 249] on input "E" at bounding box center [447, 252] width 6 height 6
radio input "true"
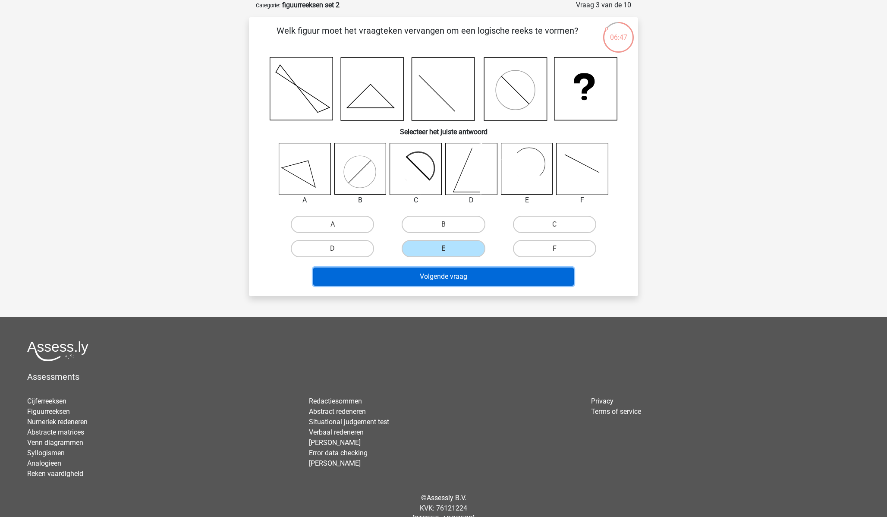
click at [466, 279] on button "Volgende vraag" at bounding box center [443, 277] width 261 height 18
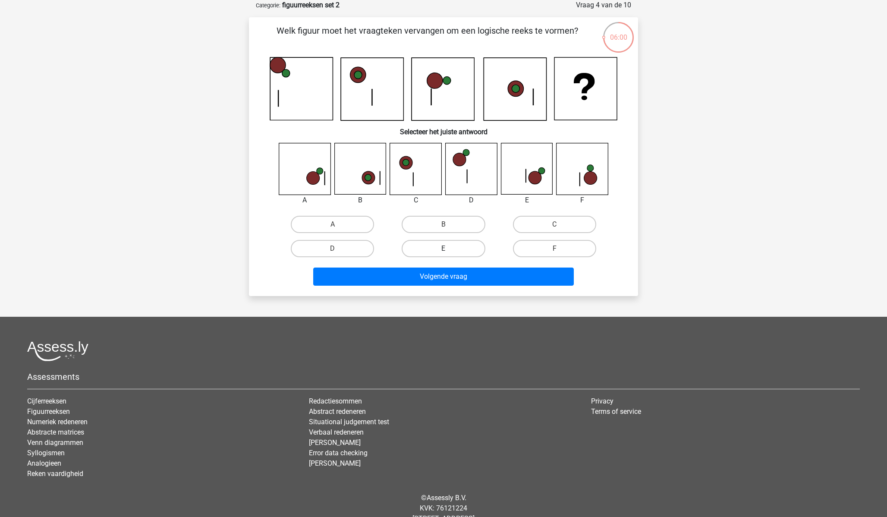
click at [437, 252] on label "E" at bounding box center [443, 248] width 83 height 17
click at [444, 252] on input "E" at bounding box center [447, 252] width 6 height 6
radio input "true"
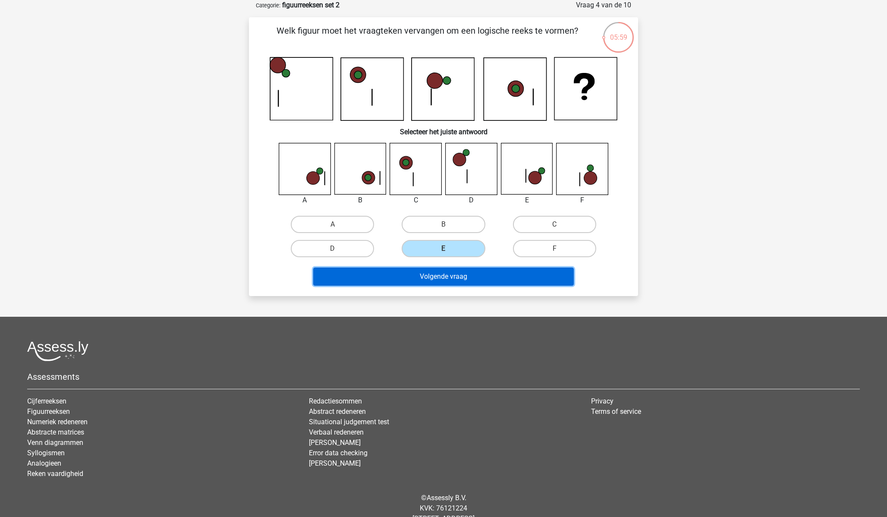
click at [449, 275] on button "Volgende vraag" at bounding box center [443, 277] width 261 height 18
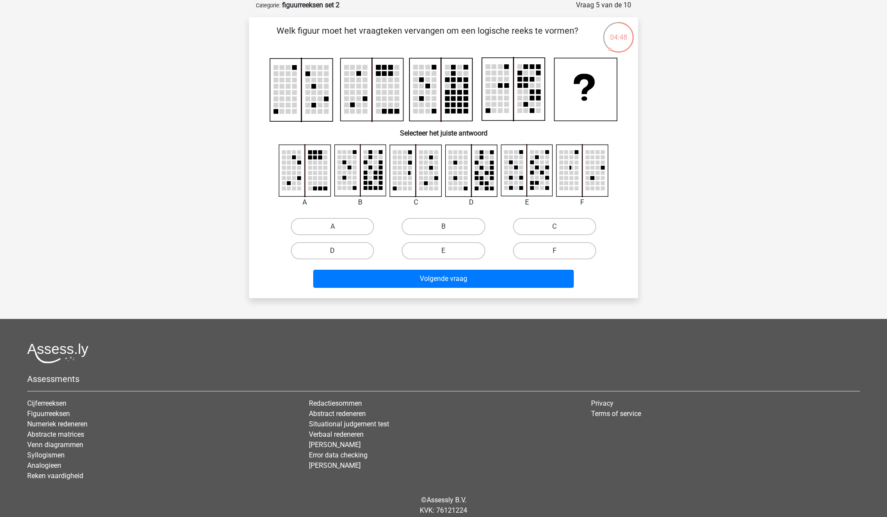
click at [345, 252] on label "D" at bounding box center [332, 250] width 83 height 17
click at [338, 252] on input "D" at bounding box center [336, 254] width 6 height 6
radio input "true"
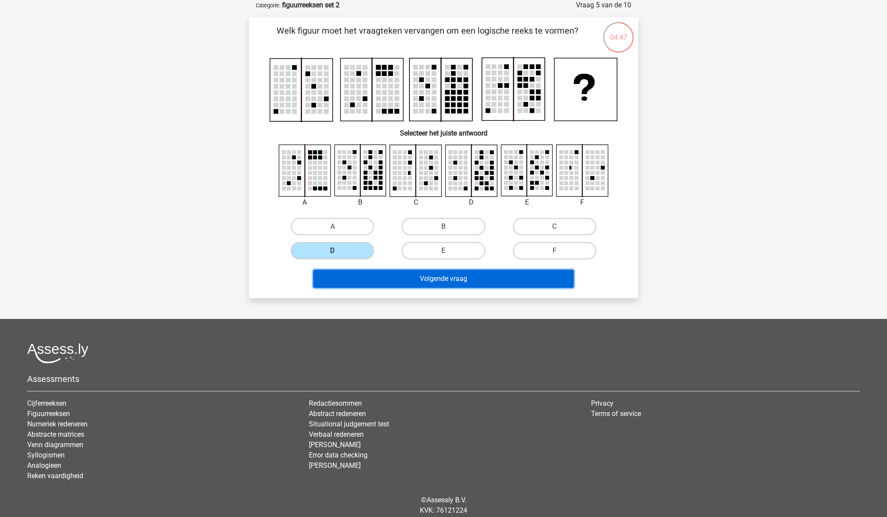
click at [427, 277] on button "Volgende vraag" at bounding box center [443, 279] width 261 height 18
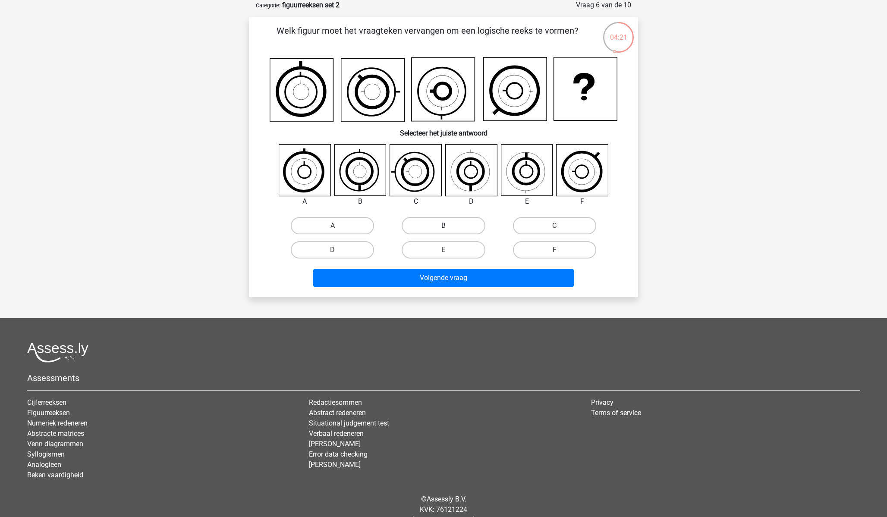
click at [428, 224] on label "B" at bounding box center [443, 225] width 83 height 17
click at [444, 226] on input "B" at bounding box center [447, 229] width 6 height 6
radio input "true"
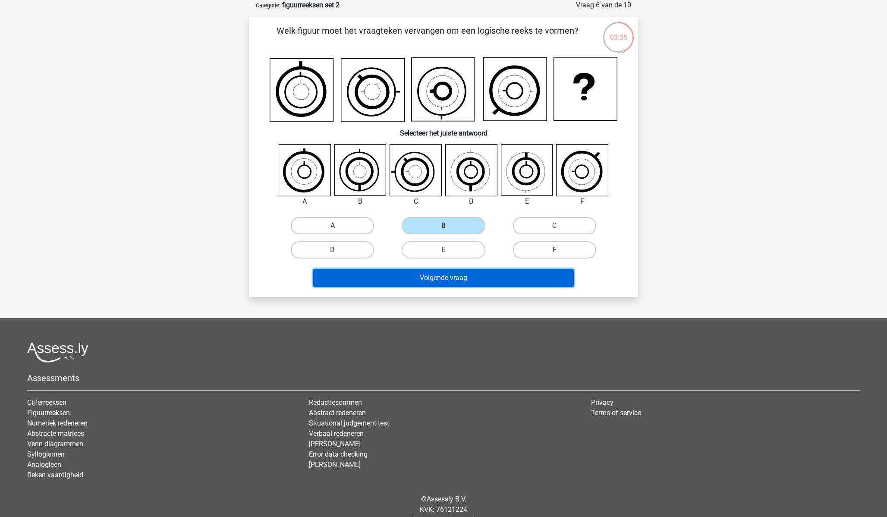
click at [441, 281] on button "Volgende vraag" at bounding box center [443, 278] width 261 height 18
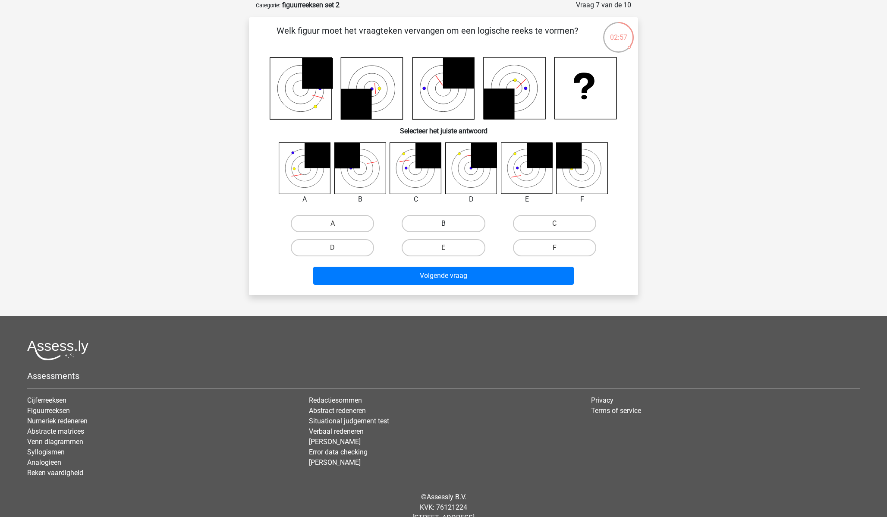
click at [438, 220] on label "B" at bounding box center [443, 223] width 83 height 17
click at [444, 224] on input "B" at bounding box center [447, 227] width 6 height 6
radio input "true"
click at [438, 286] on div "Volgende vraag" at bounding box center [443, 278] width 333 height 22
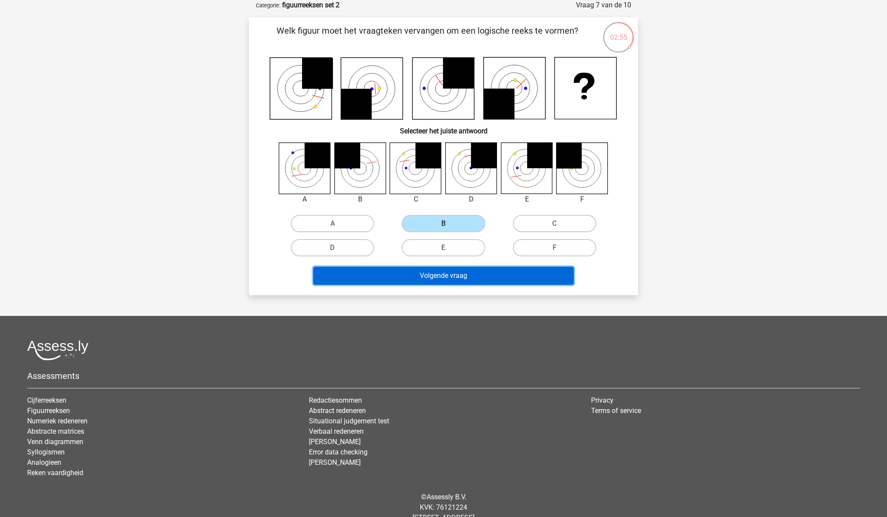
click at [446, 281] on button "Volgende vraag" at bounding box center [443, 276] width 261 height 18
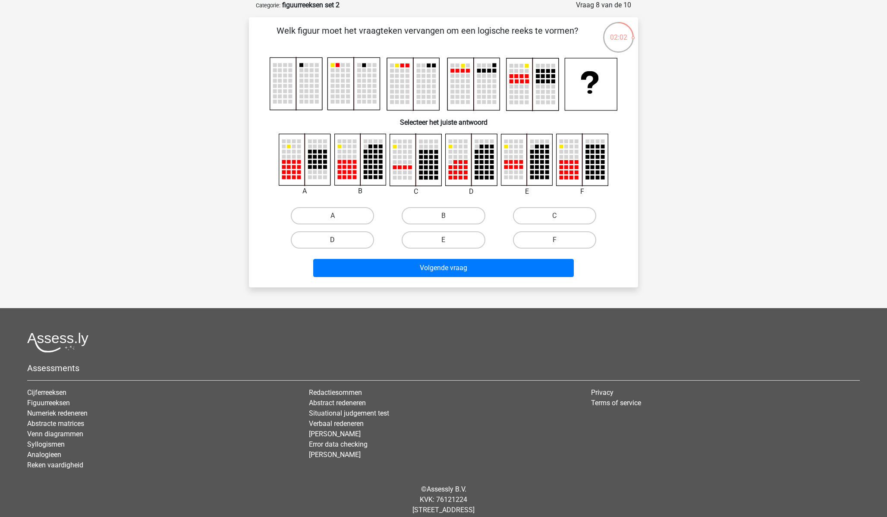
click at [363, 240] on label "D" at bounding box center [332, 239] width 83 height 17
click at [338, 240] on input "D" at bounding box center [336, 243] width 6 height 6
radio input "true"
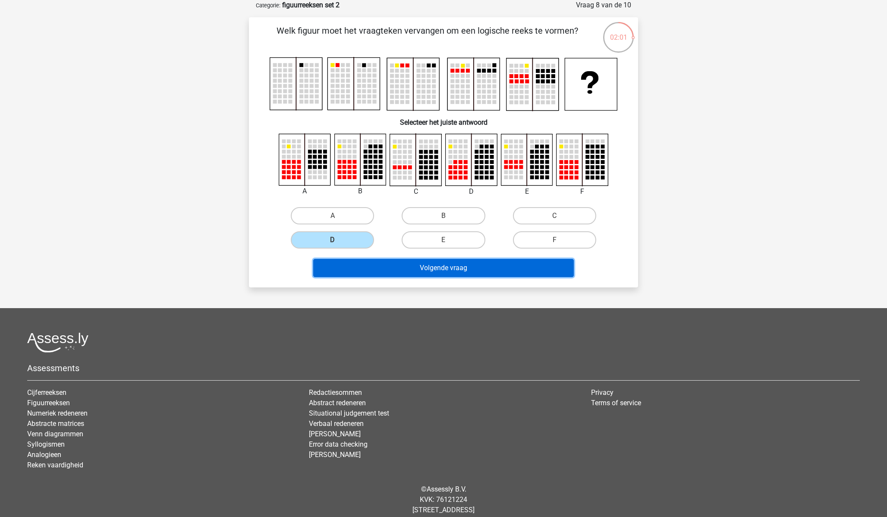
click at [410, 267] on button "Volgende vraag" at bounding box center [443, 268] width 261 height 18
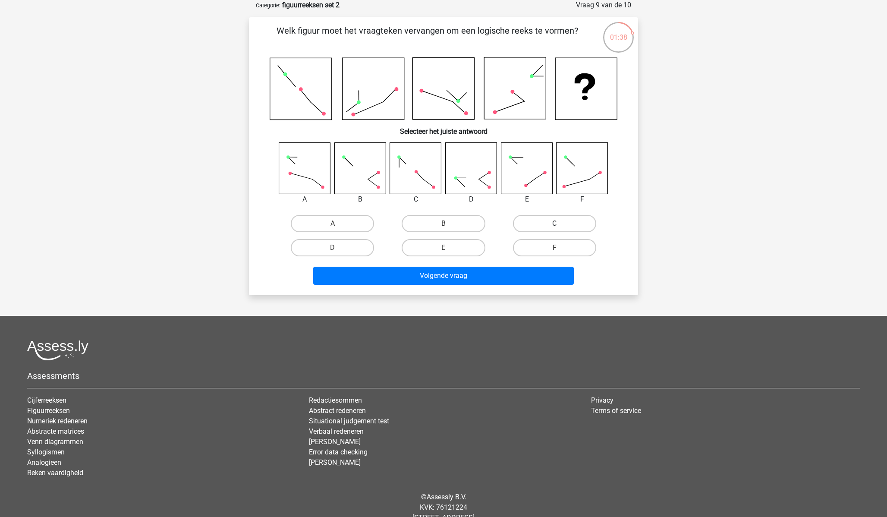
click at [542, 224] on label "C" at bounding box center [554, 223] width 83 height 17
click at [554, 224] on input "C" at bounding box center [557, 227] width 6 height 6
radio input "true"
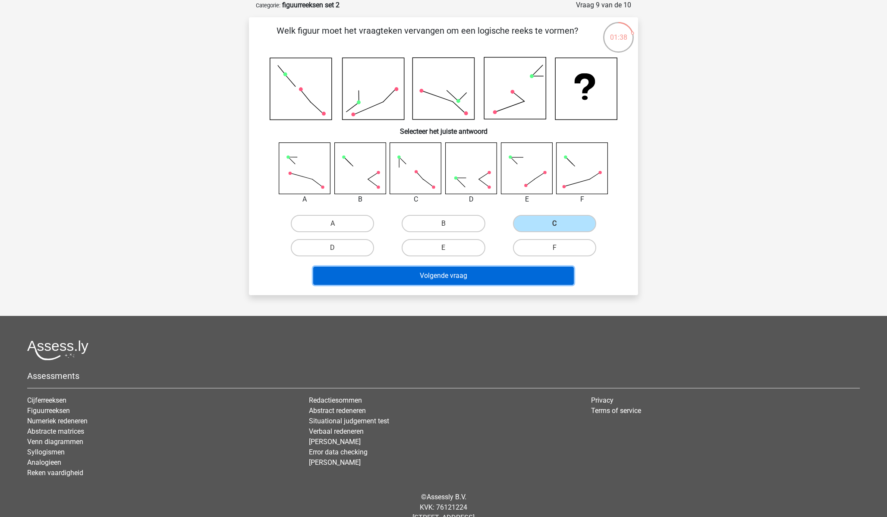
click at [482, 280] on button "Volgende vraag" at bounding box center [443, 276] width 261 height 18
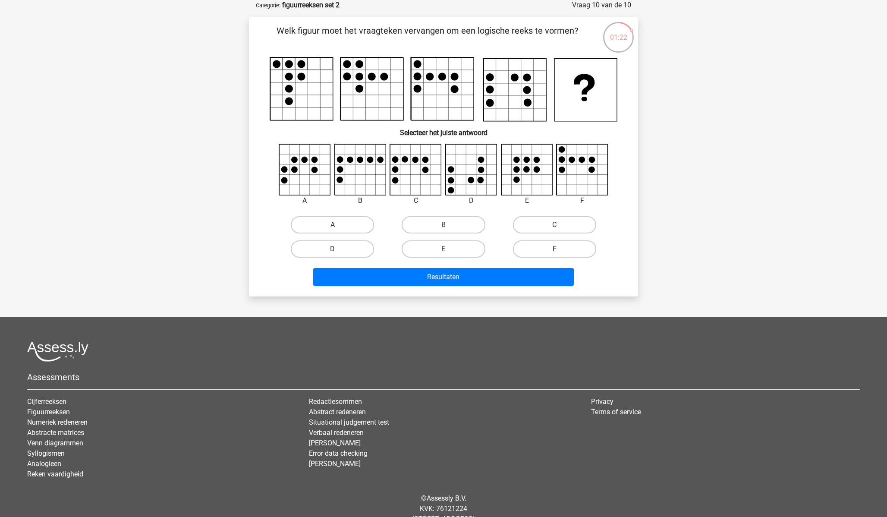
click at [345, 255] on label "D" at bounding box center [332, 248] width 83 height 17
click at [338, 255] on input "D" at bounding box center [336, 252] width 6 height 6
radio input "true"
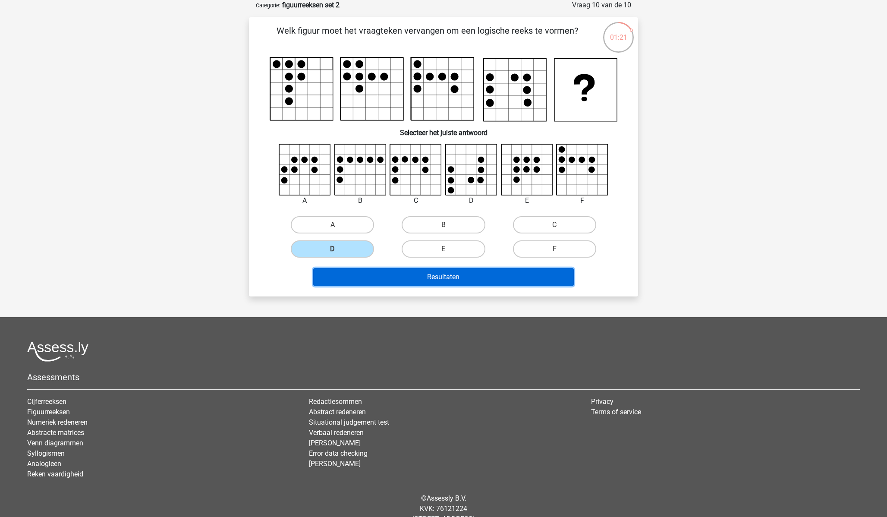
click at [389, 277] on button "Resultaten" at bounding box center [443, 277] width 261 height 18
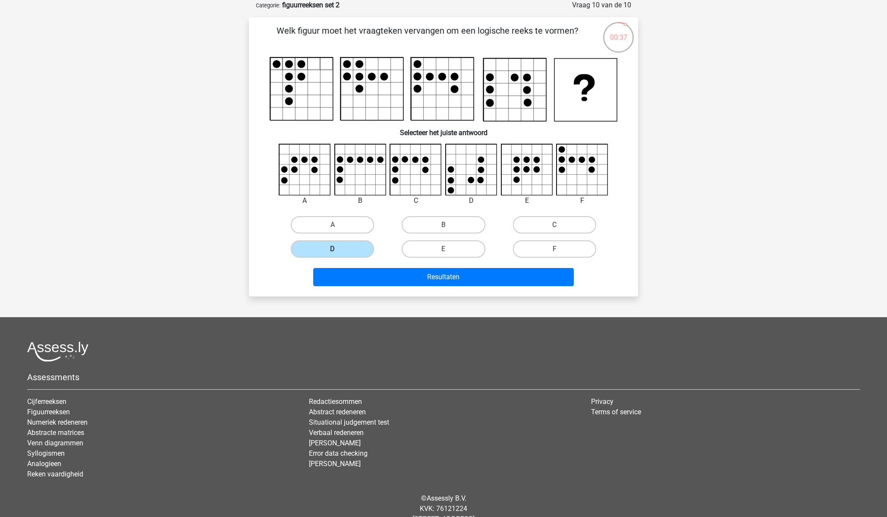
scroll to position [0, 0]
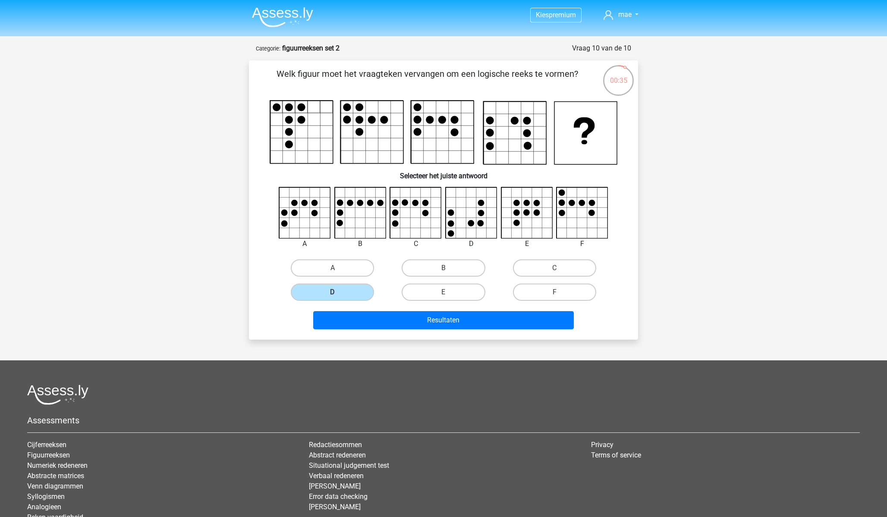
click at [272, 13] on img at bounding box center [282, 17] width 61 height 20
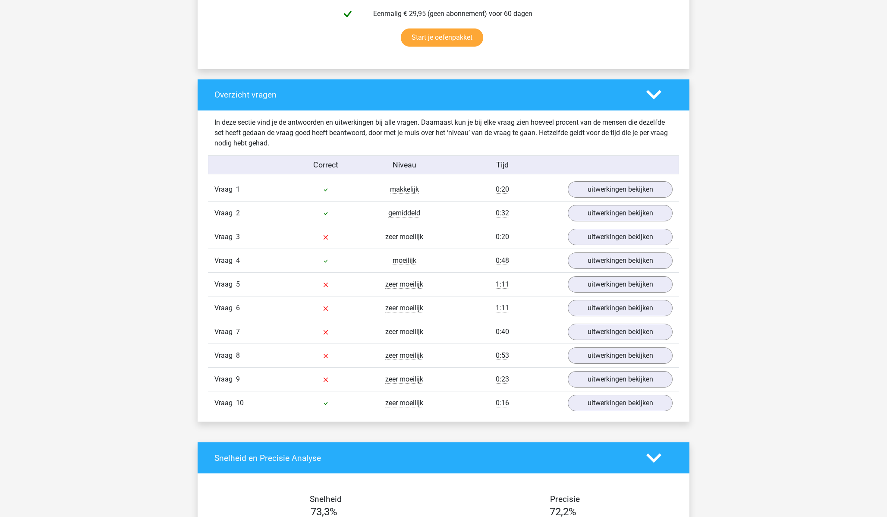
scroll to position [572, 0]
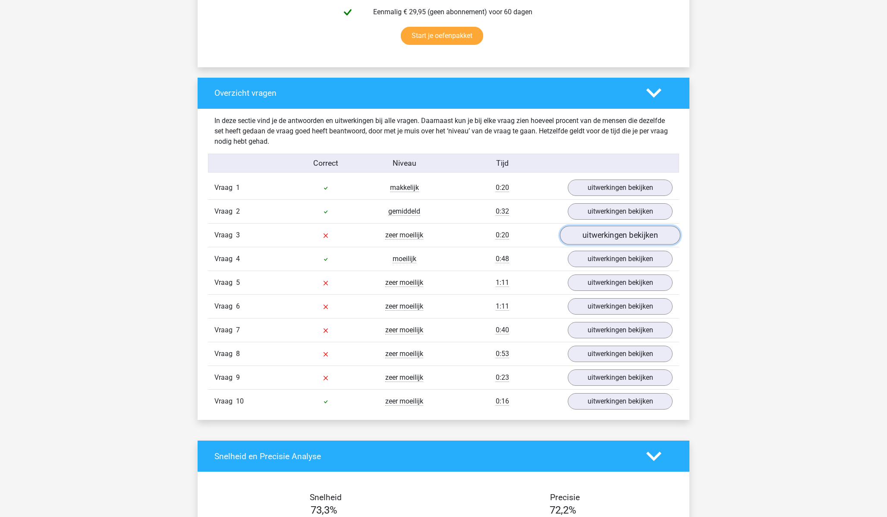
click at [612, 237] on link "uitwerkingen bekijken" at bounding box center [620, 235] width 120 height 19
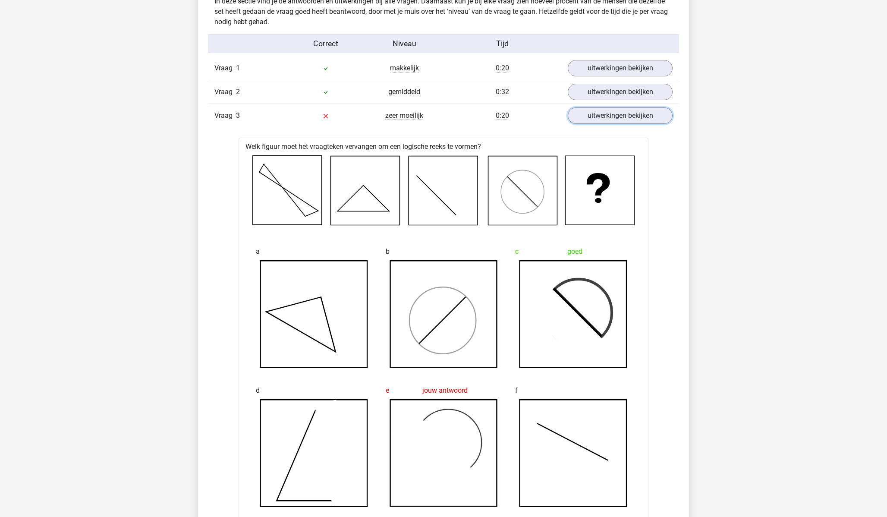
scroll to position [687, 0]
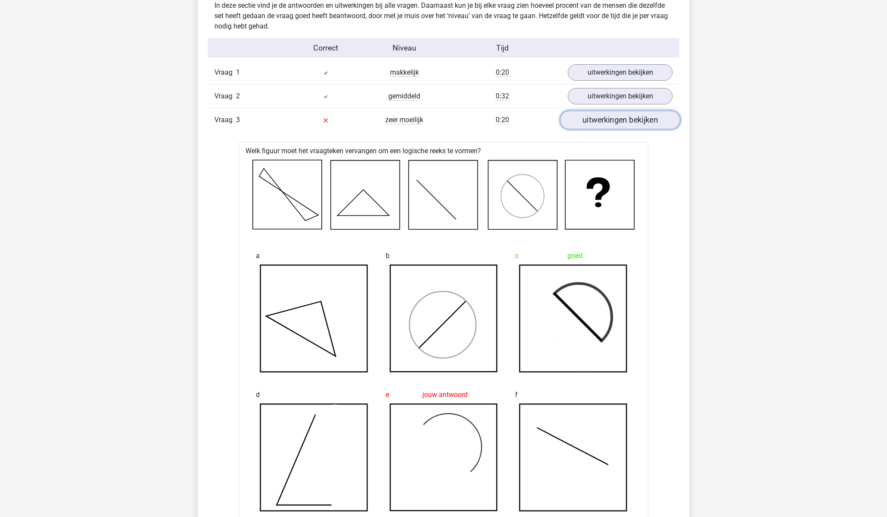
click at [625, 120] on link "uitwerkingen bekijken" at bounding box center [620, 119] width 120 height 19
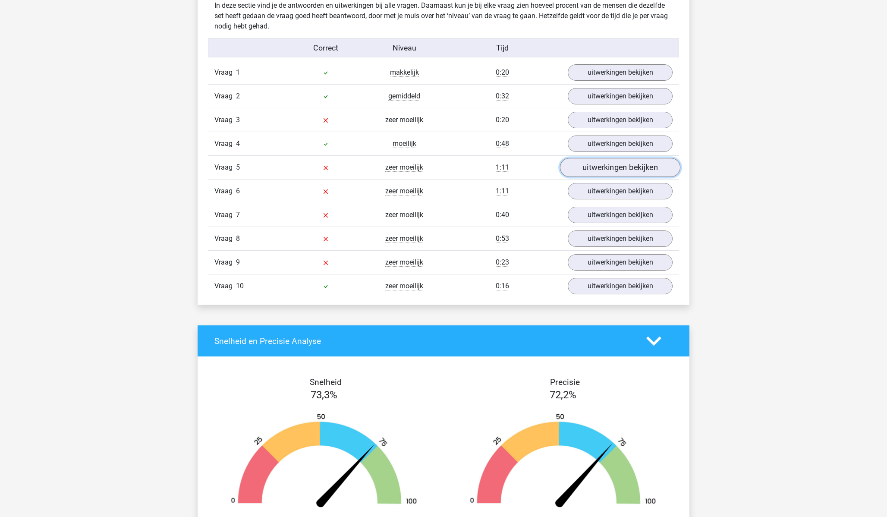
click at [614, 166] on link "uitwerkingen bekijken" at bounding box center [620, 167] width 120 height 19
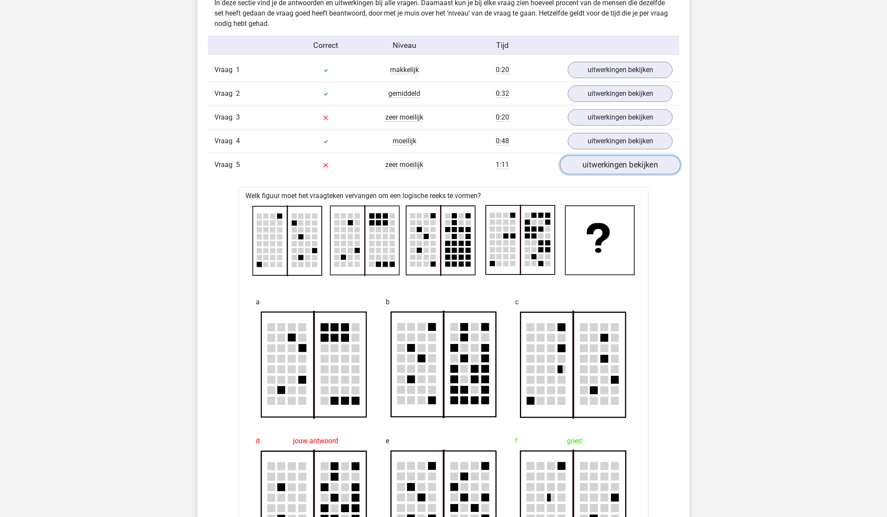
scroll to position [689, 0]
click at [614, 166] on link "uitwerkingen bekijken" at bounding box center [620, 165] width 120 height 19
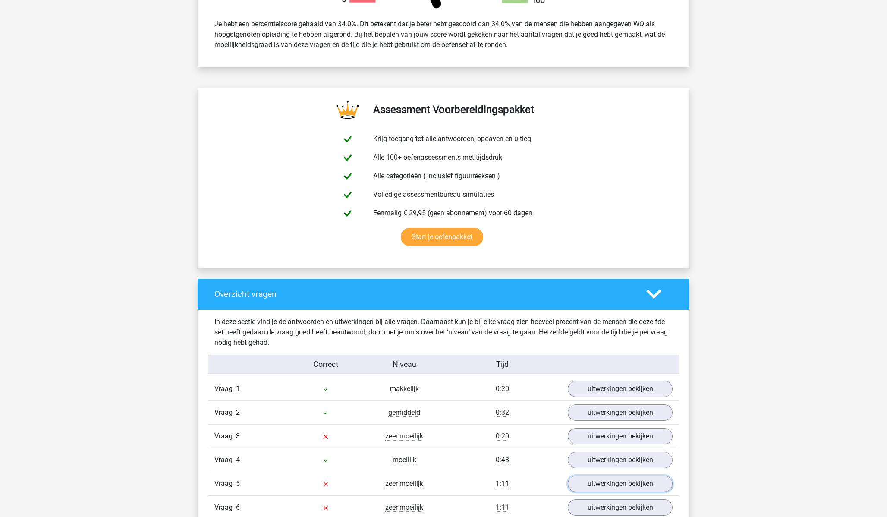
scroll to position [302, 0]
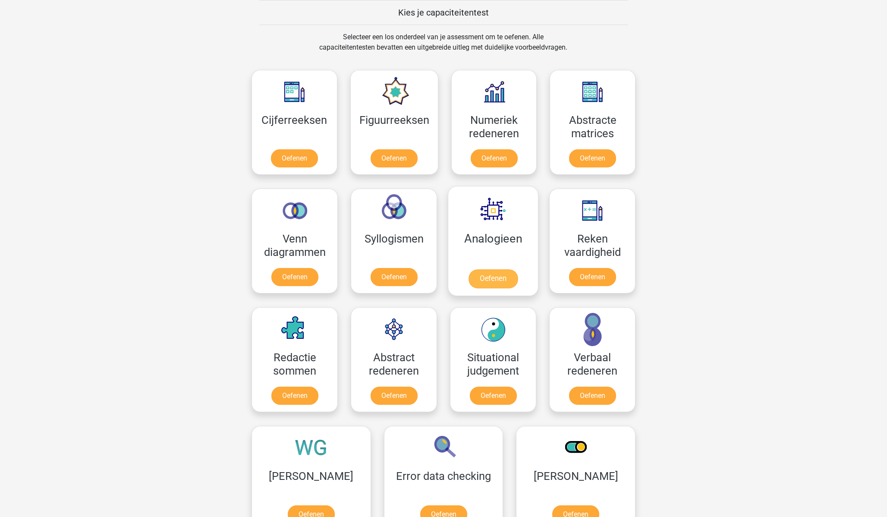
scroll to position [335, 0]
click at [499, 386] on link "Oefenen" at bounding box center [493, 395] width 47 height 18
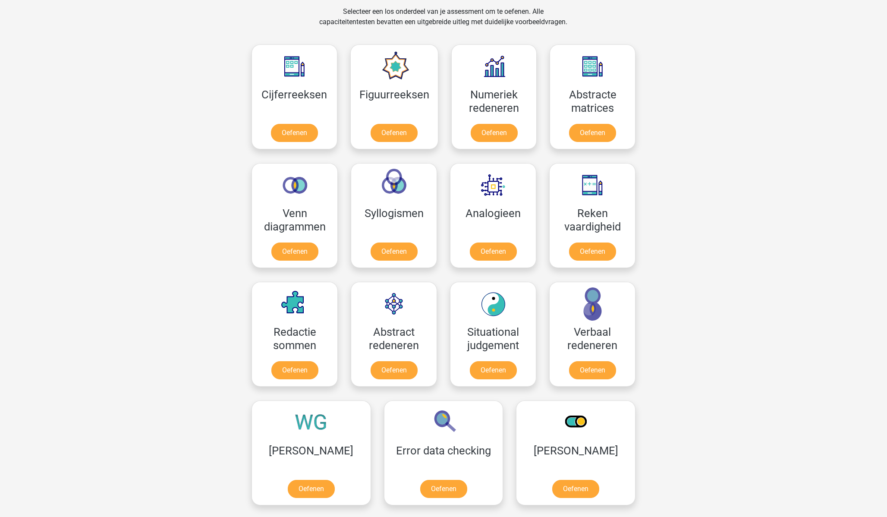
scroll to position [341, 0]
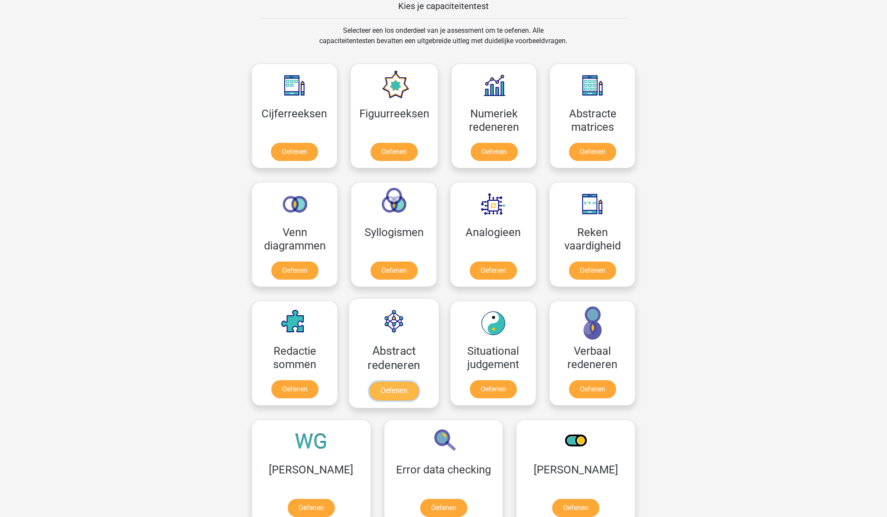
click at [397, 381] on link "Oefenen" at bounding box center [393, 390] width 49 height 19
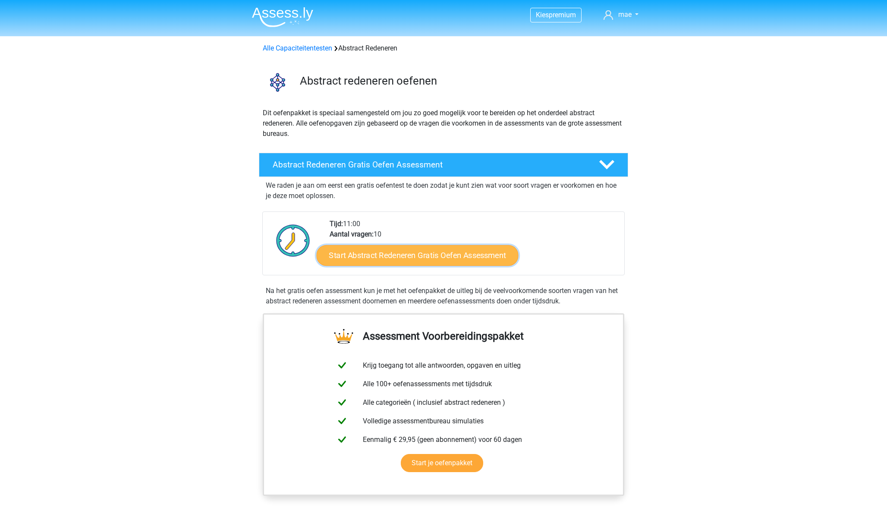
click at [435, 251] on link "Start Abstract Redeneren Gratis Oefen Assessment" at bounding box center [418, 255] width 202 height 21
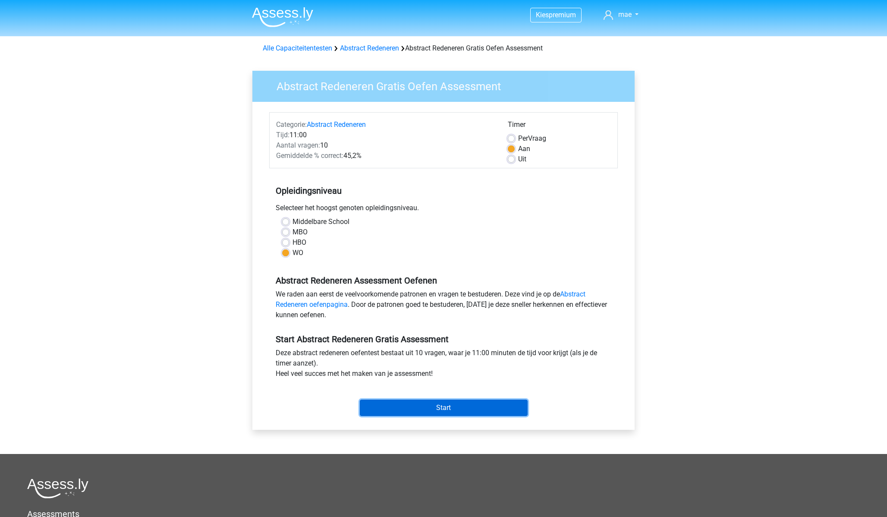
click at [411, 406] on input "Start" at bounding box center [444, 408] width 168 height 16
